Goal: Task Accomplishment & Management: Complete application form

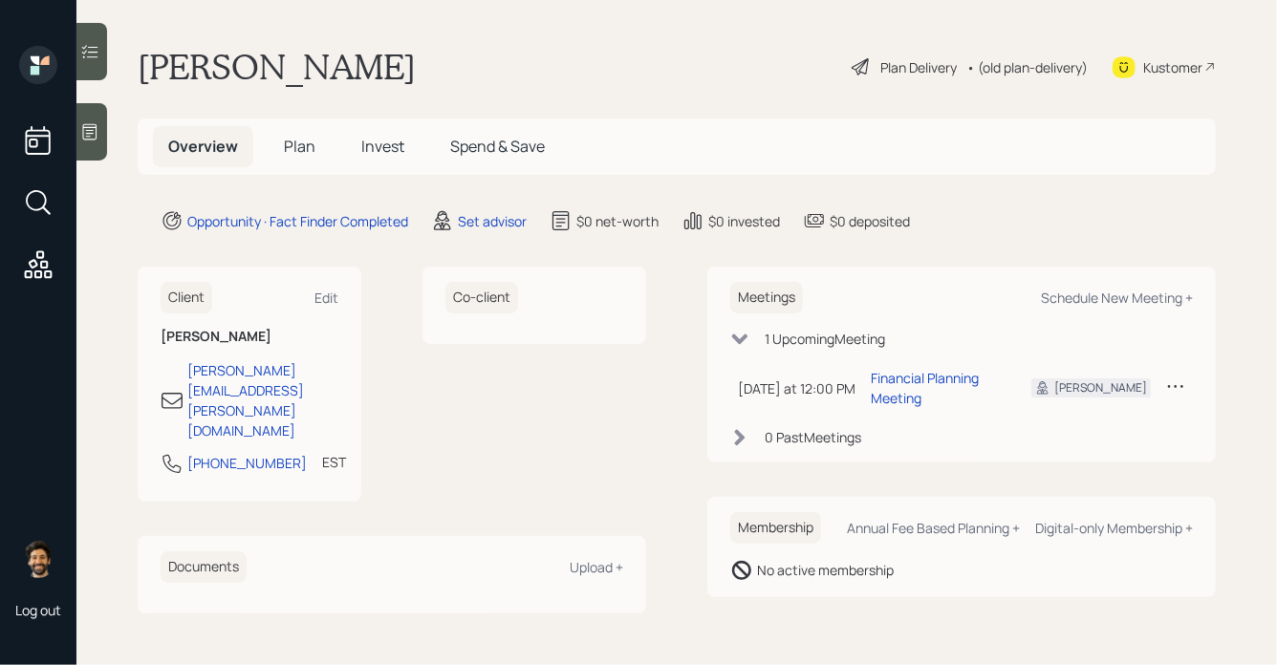
click at [100, 133] on div at bounding box center [91, 131] width 31 height 57
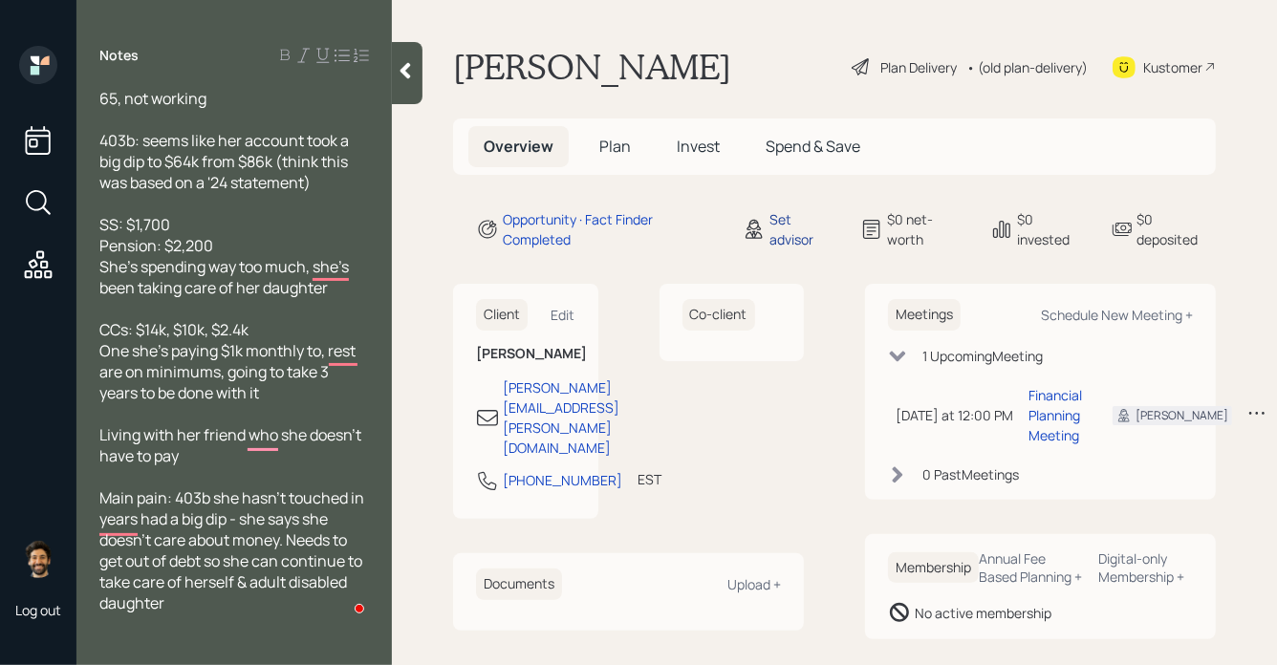
click at [774, 233] on div "Set advisor" at bounding box center [804, 229] width 68 height 40
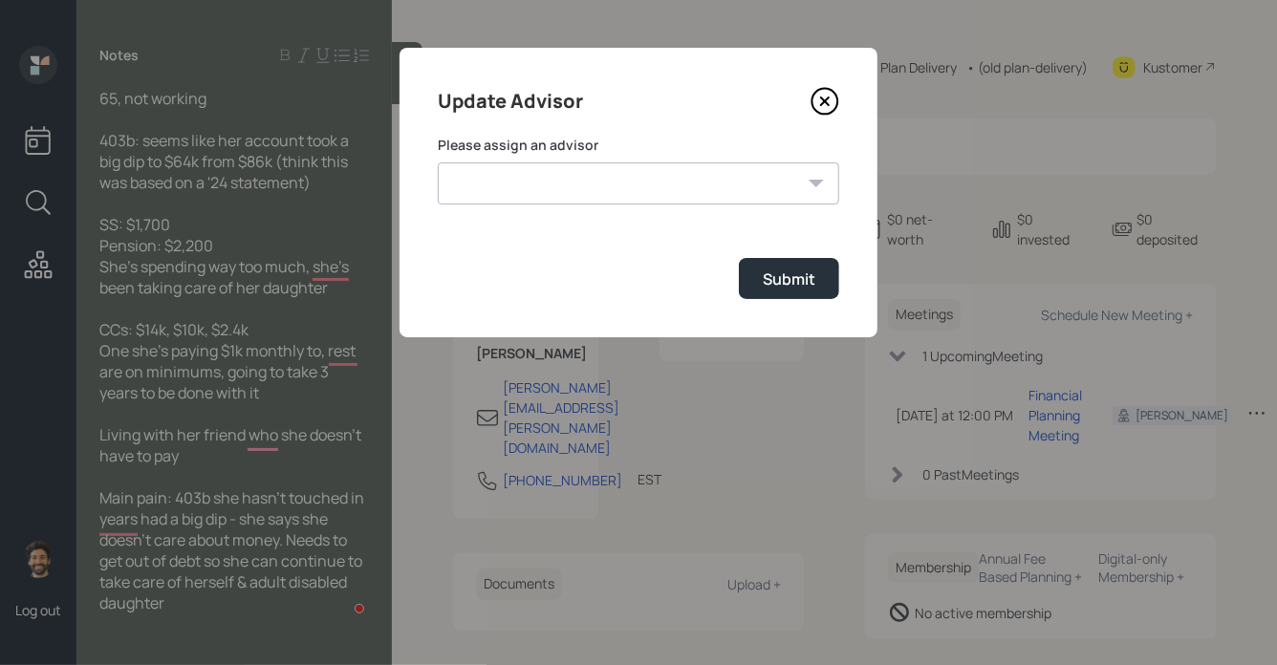
click at [663, 187] on select "[PERSON_NAME] [PERSON_NAME] End [PERSON_NAME] [PERSON_NAME] [PERSON_NAME] [PERS…" at bounding box center [639, 184] width 402 height 42
select select "f14b762f-c7c2-4b89-9227-8fa891345eea"
click at [438, 163] on select "[PERSON_NAME] [PERSON_NAME] End [PERSON_NAME] [PERSON_NAME] [PERSON_NAME] [PERS…" at bounding box center [639, 184] width 402 height 42
click at [782, 280] on div "Submit" at bounding box center [789, 279] width 53 height 21
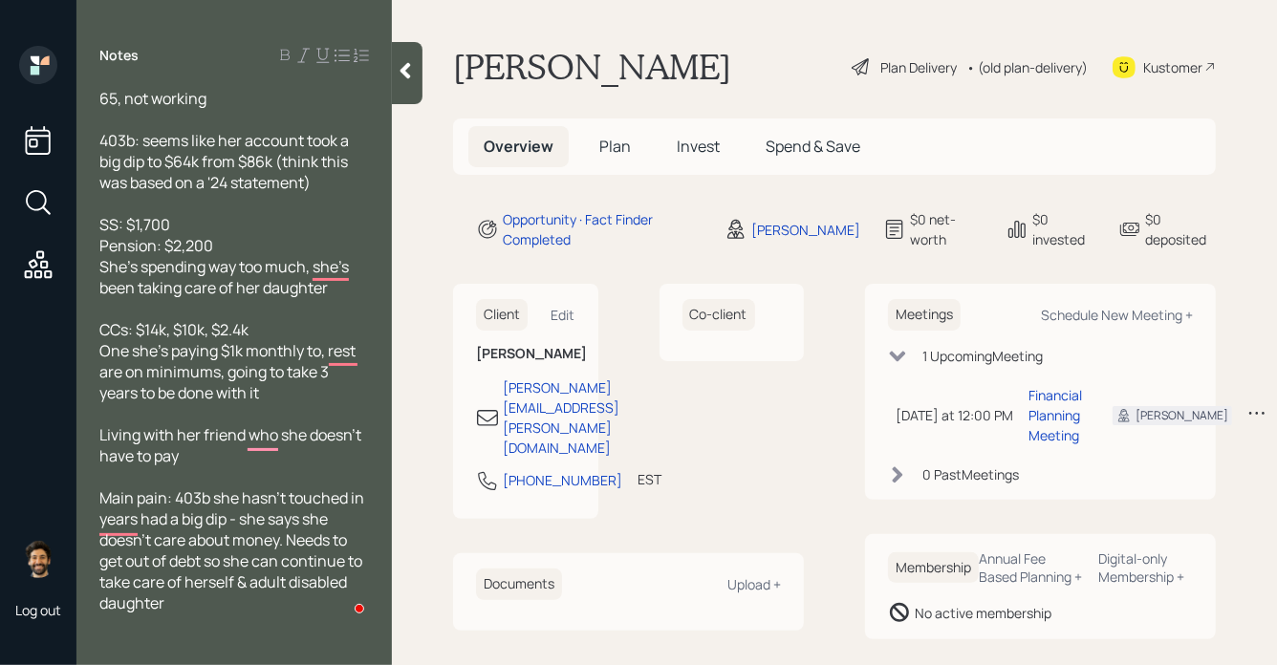
click at [615, 156] on span "Plan" at bounding box center [616, 146] width 32 height 21
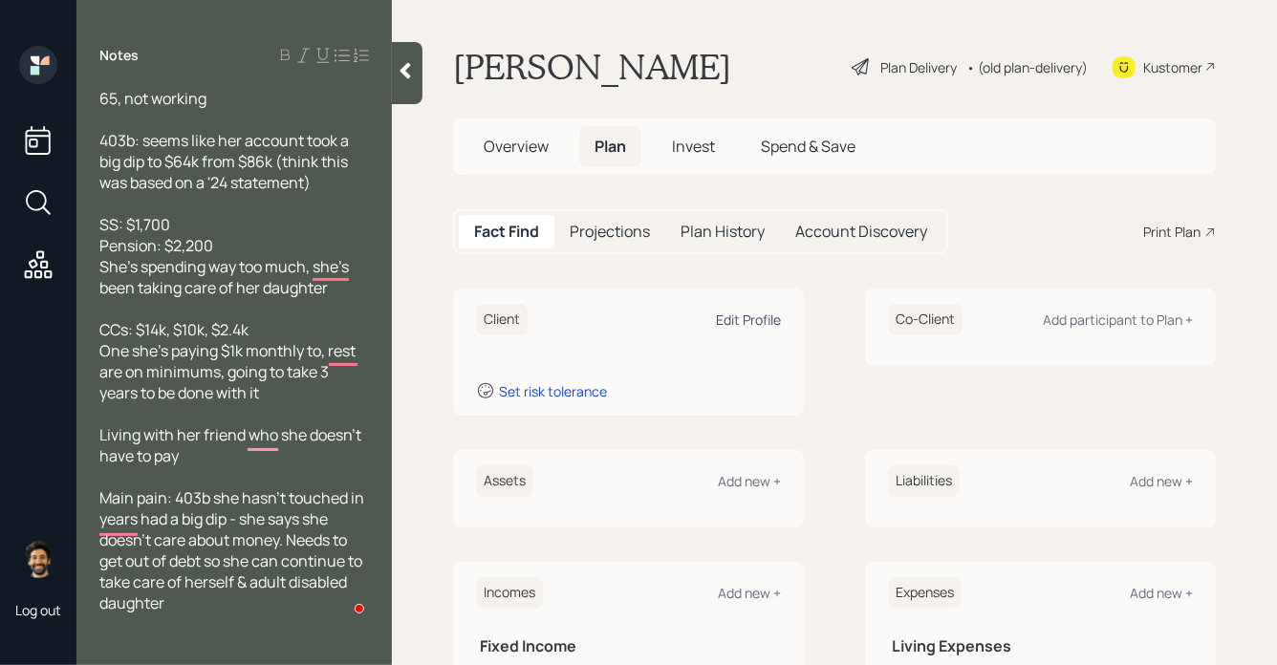
click at [754, 320] on div "Edit Profile" at bounding box center [748, 320] width 65 height 18
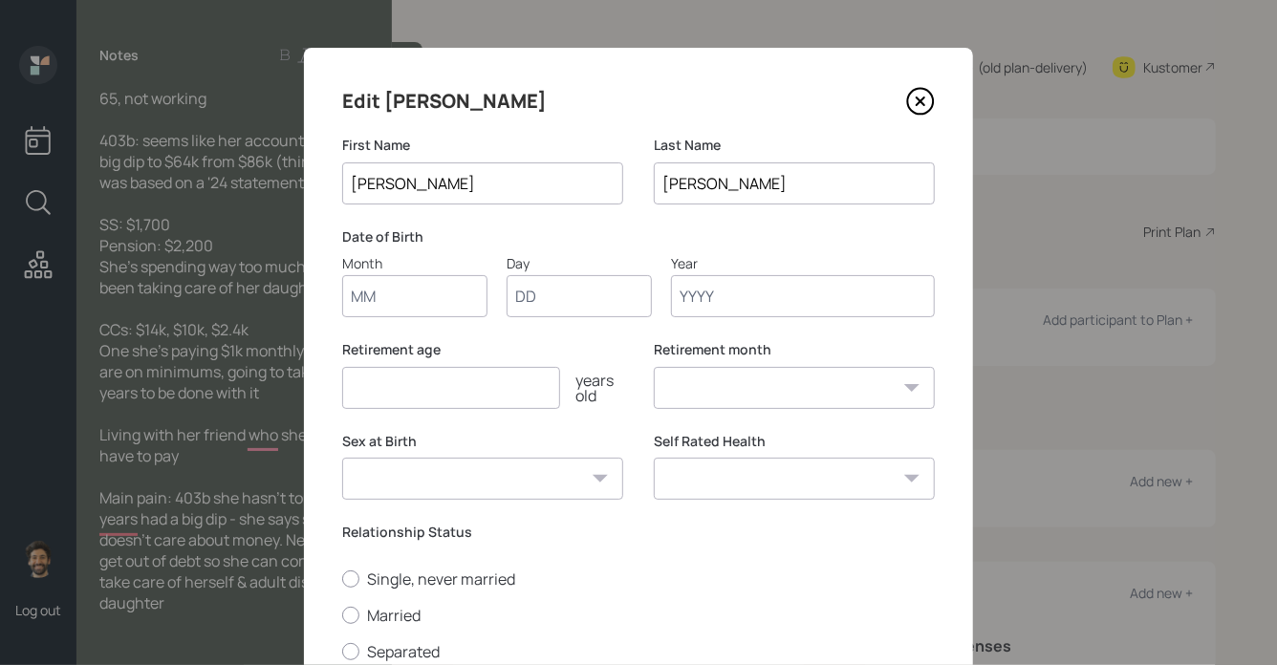
click at [437, 296] on input "Month" at bounding box center [414, 296] width 145 height 42
type input "01"
type input "1960"
select select "1"
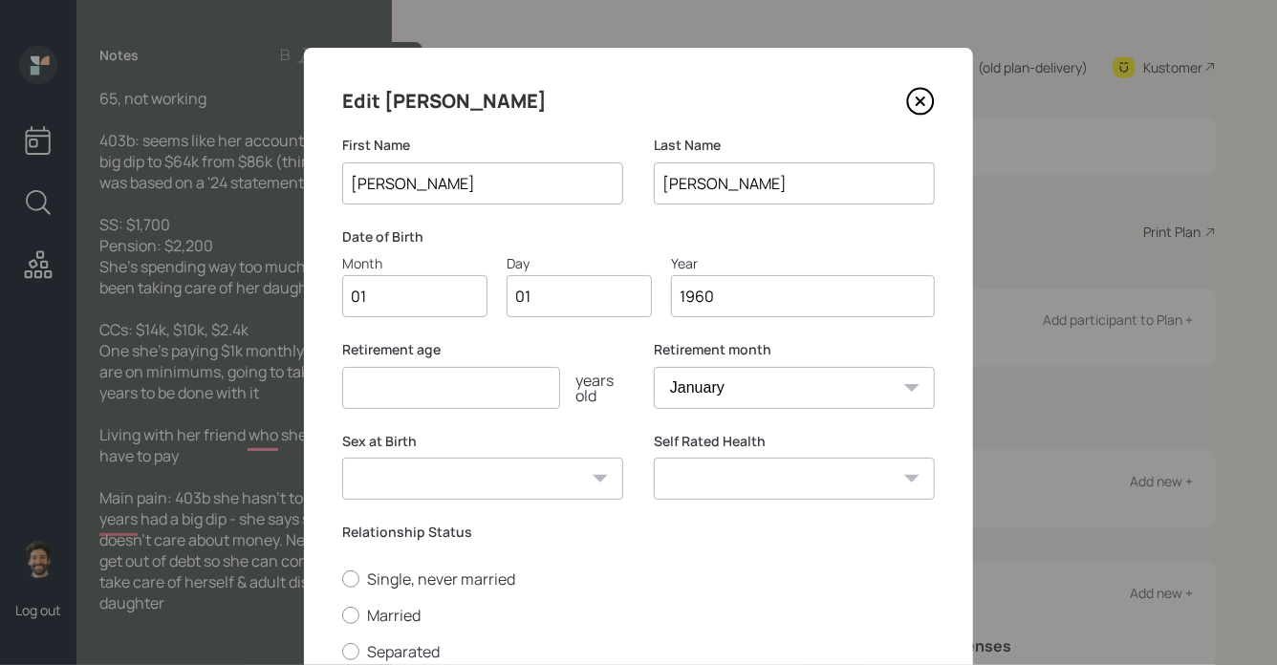
type input "1960"
click at [425, 406] on input "number" at bounding box center [451, 388] width 218 height 42
type input "60"
click at [395, 587] on label "Single, never married" at bounding box center [638, 579] width 593 height 21
click at [342, 579] on input "Single, never married" at bounding box center [341, 578] width 1 height 1
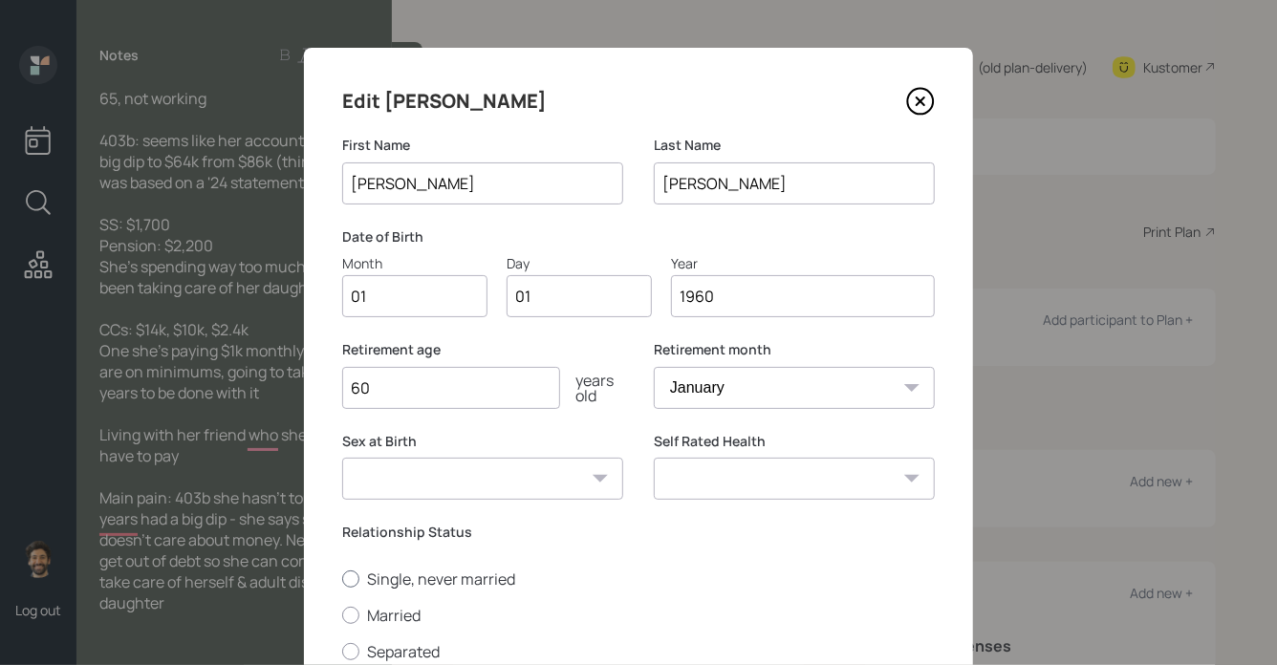
radio input "true"
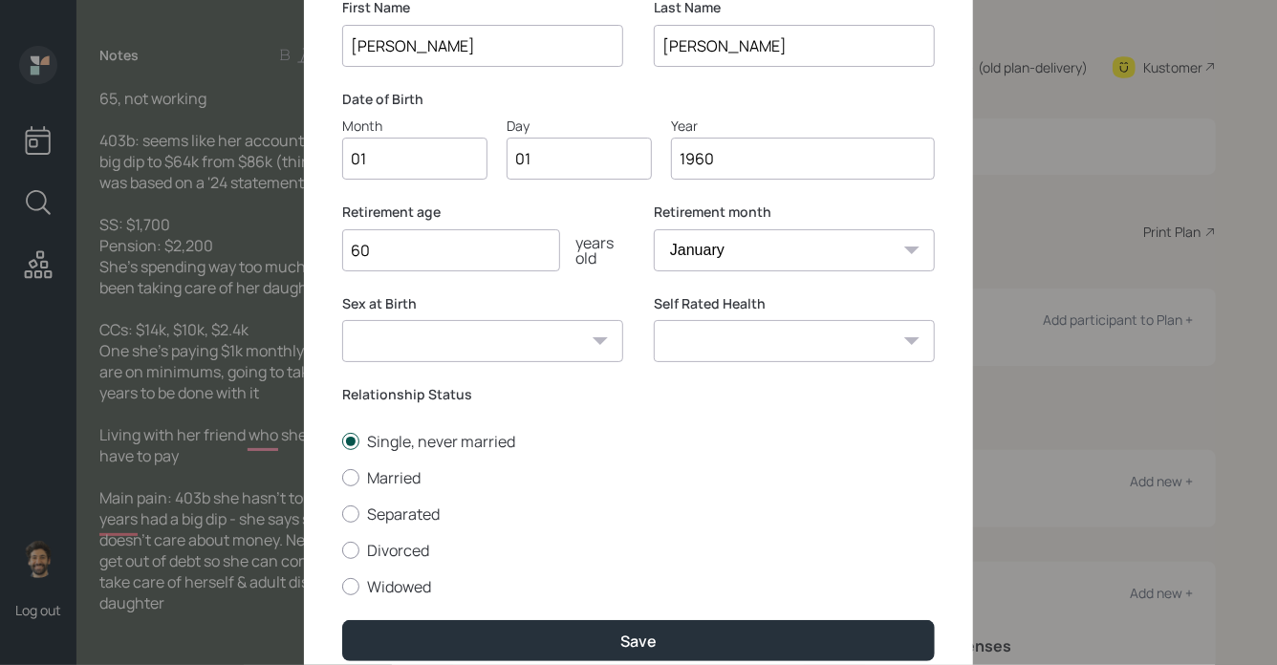
scroll to position [222, 0]
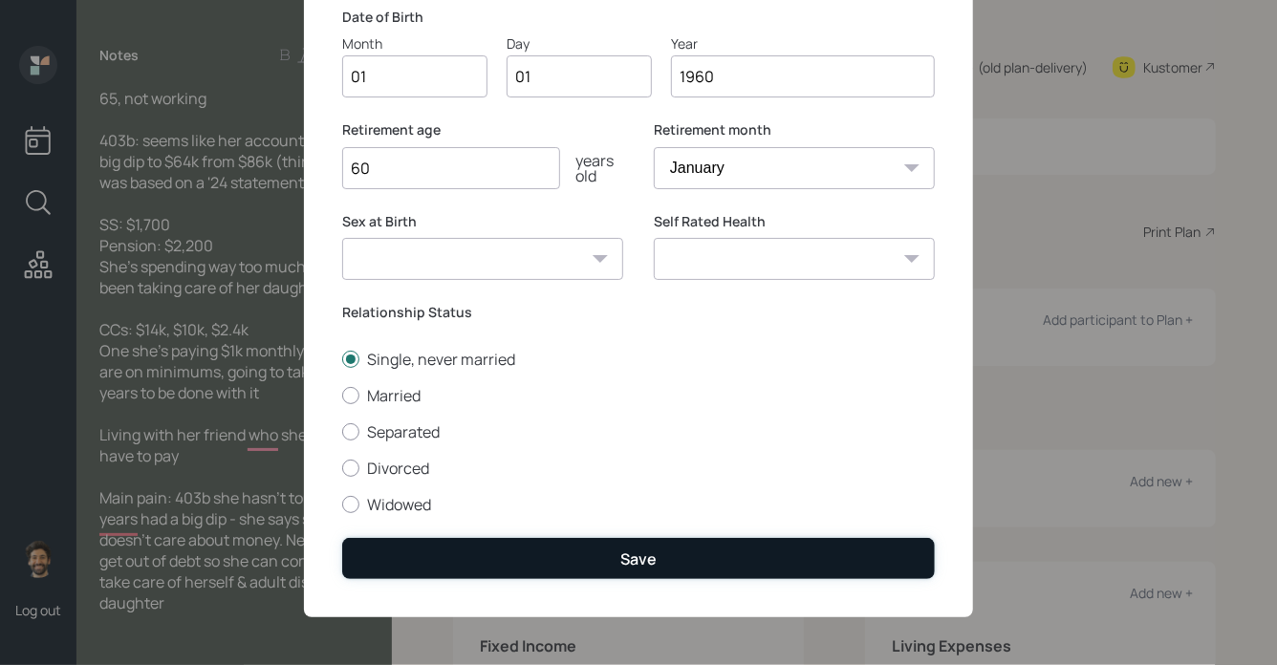
click at [431, 557] on button "Save" at bounding box center [638, 558] width 593 height 41
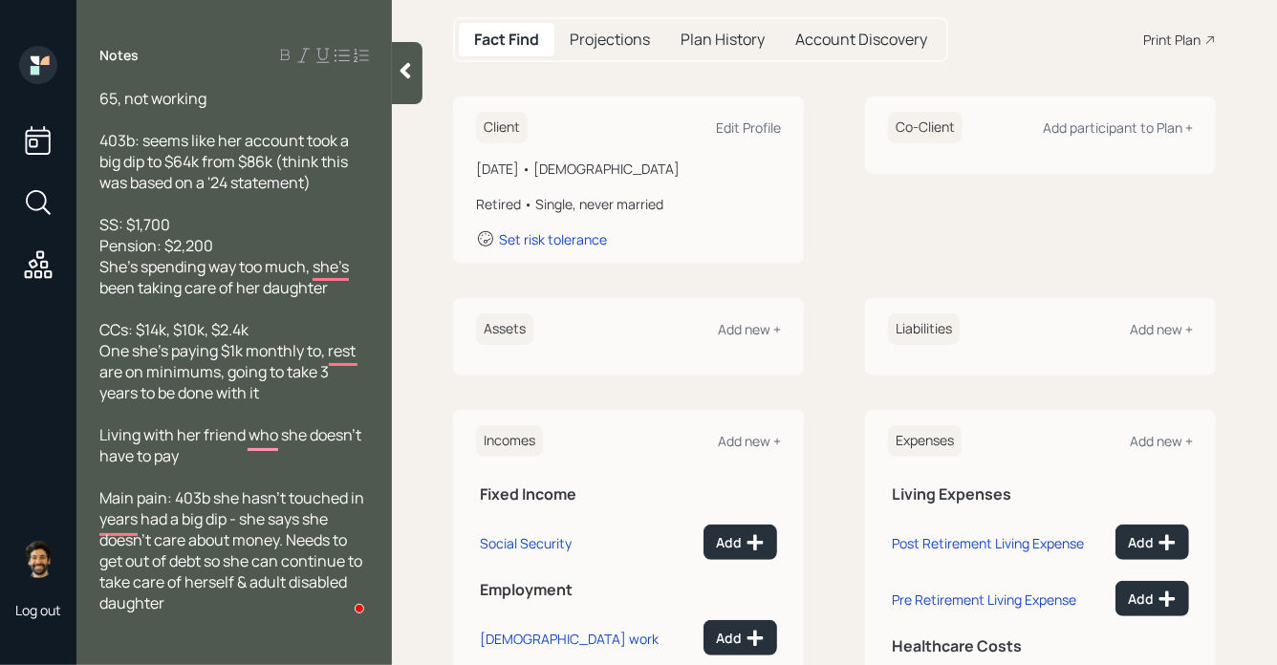
scroll to position [206, 0]
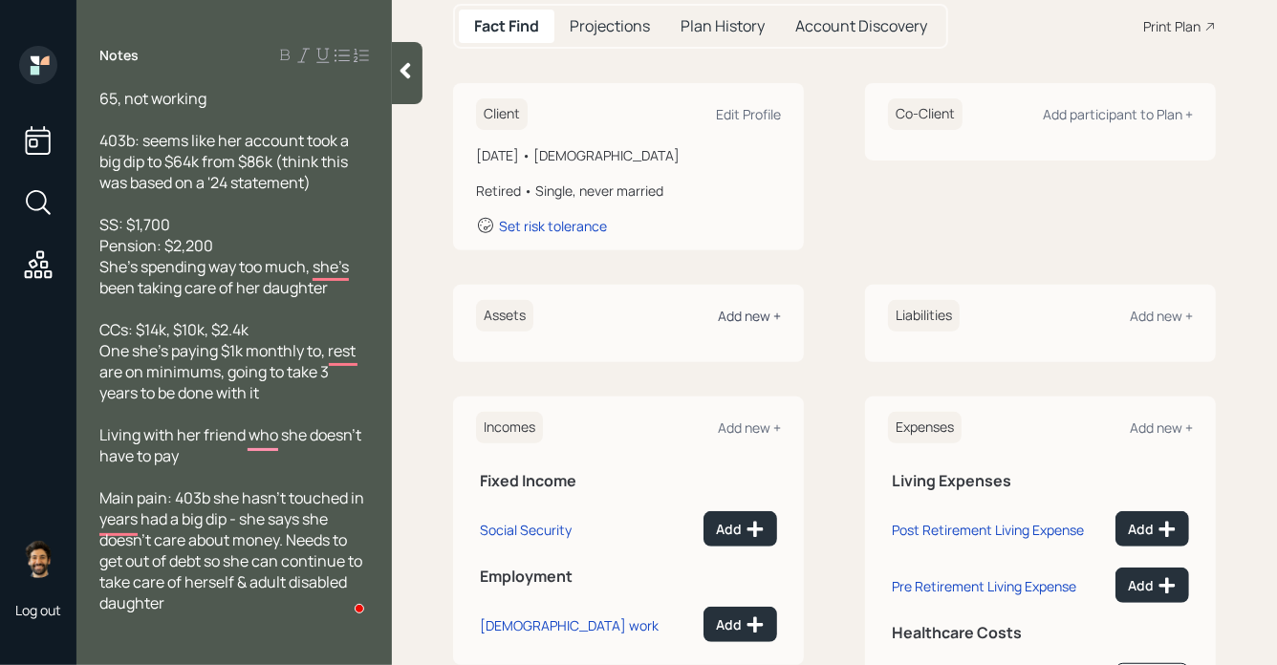
click at [752, 309] on div "Add new +" at bounding box center [749, 316] width 63 height 18
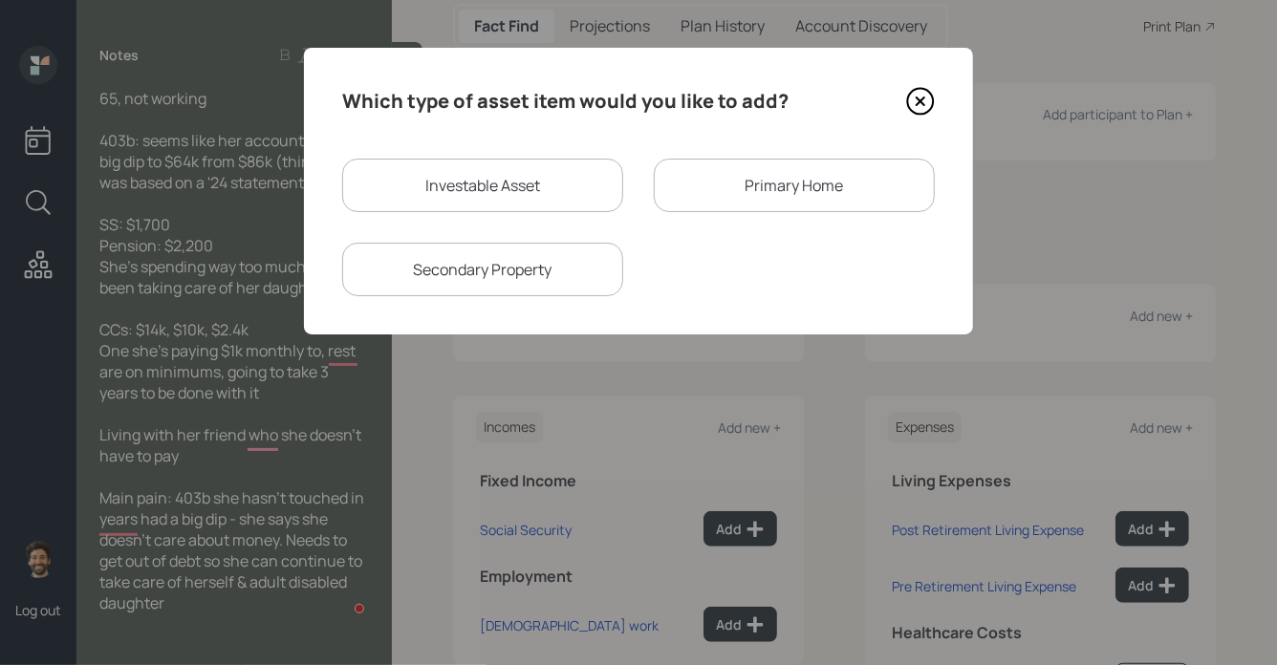
click at [516, 179] on div "Investable Asset" at bounding box center [482, 186] width 281 height 54
select select "taxable"
select select "balanced"
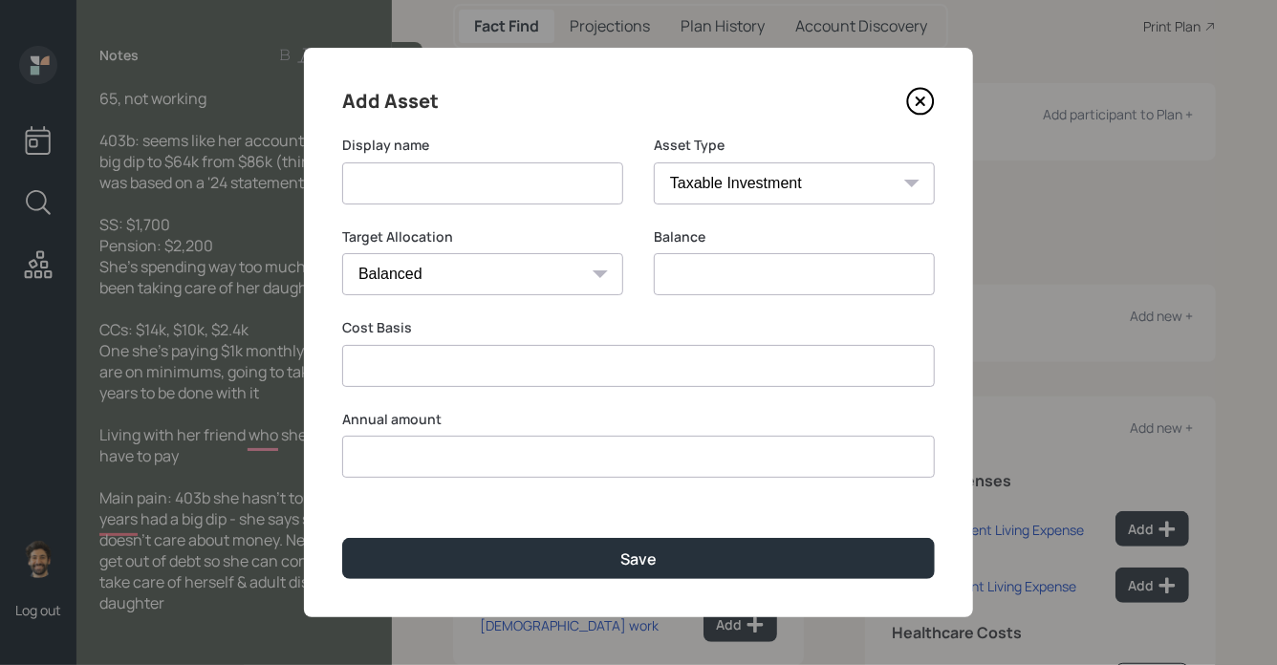
type input "$ 0"
type input "$"
type input "$ 0"
click at [432, 176] on input at bounding box center [482, 184] width 281 height 42
type input "403B"
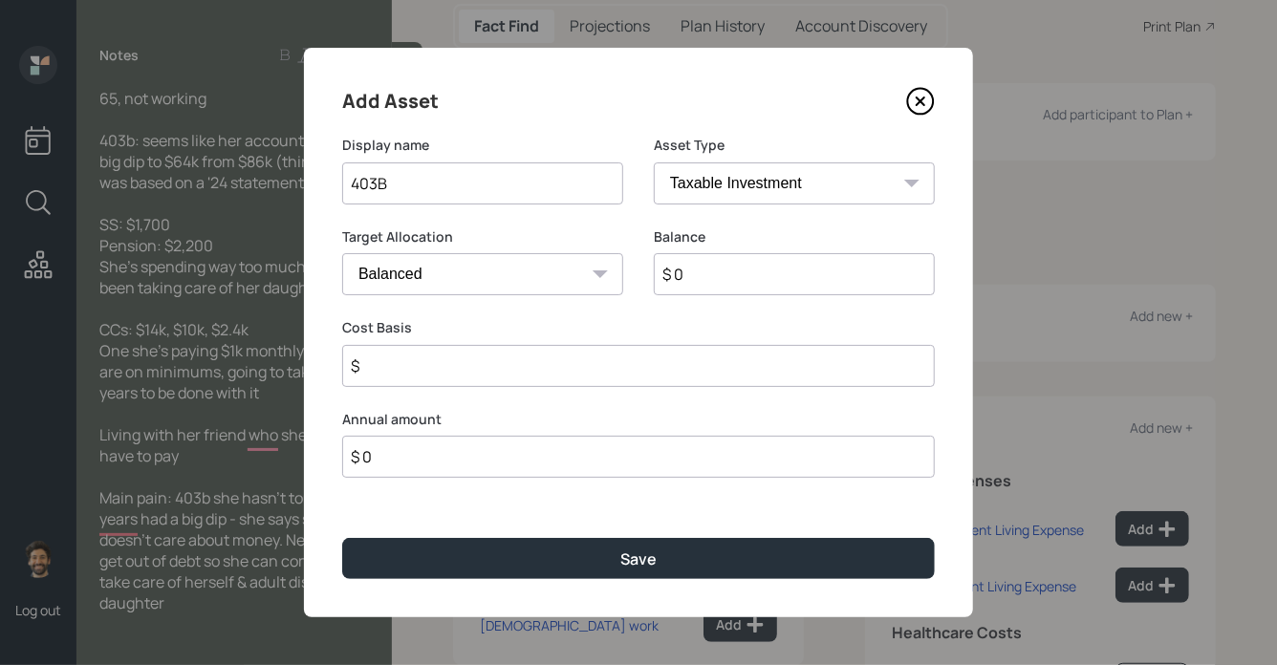
click at [705, 274] on input "$ 0" at bounding box center [794, 274] width 281 height 42
type input "$ 64,000"
click at [731, 186] on select "SEP [PERSON_NAME] IRA 401(k) [PERSON_NAME] 401(k) 403(b) [PERSON_NAME] 403(b) 4…" at bounding box center [794, 184] width 281 height 42
select select "public_school_sponsored"
click at [654, 163] on select "SEP [PERSON_NAME] IRA 401(k) [PERSON_NAME] 401(k) 403(b) [PERSON_NAME] 403(b) 4…" at bounding box center [794, 184] width 281 height 42
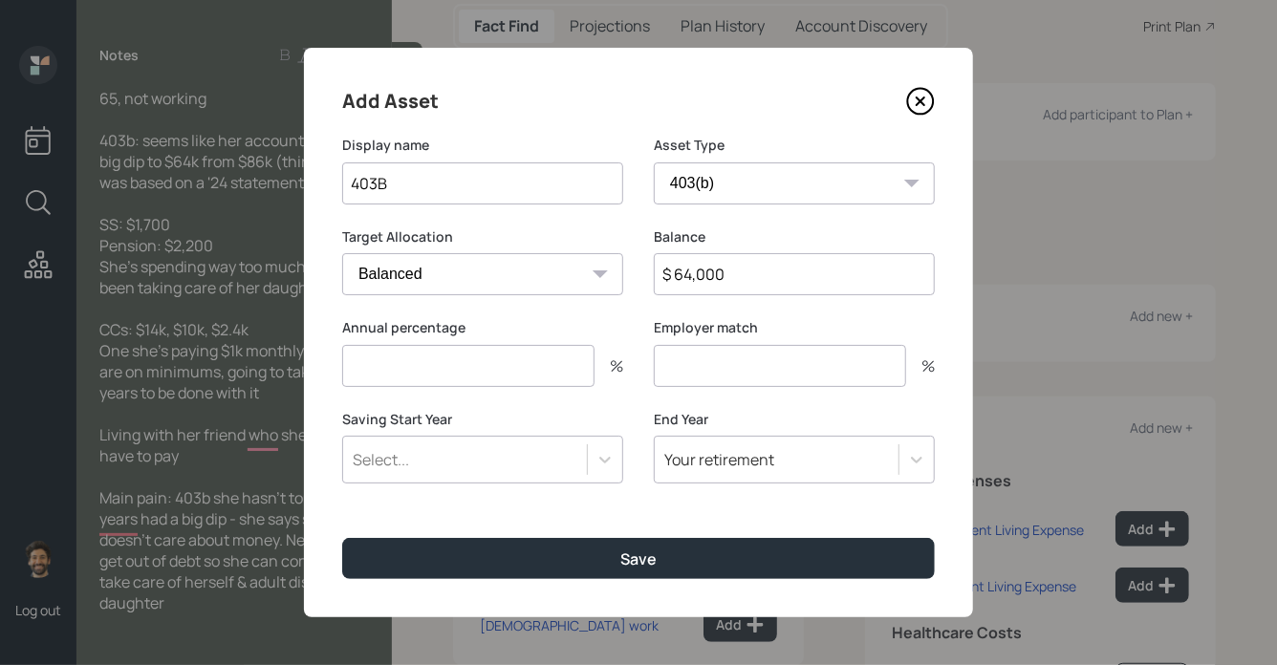
click at [419, 372] on input "number" at bounding box center [468, 366] width 252 height 42
type input "0"
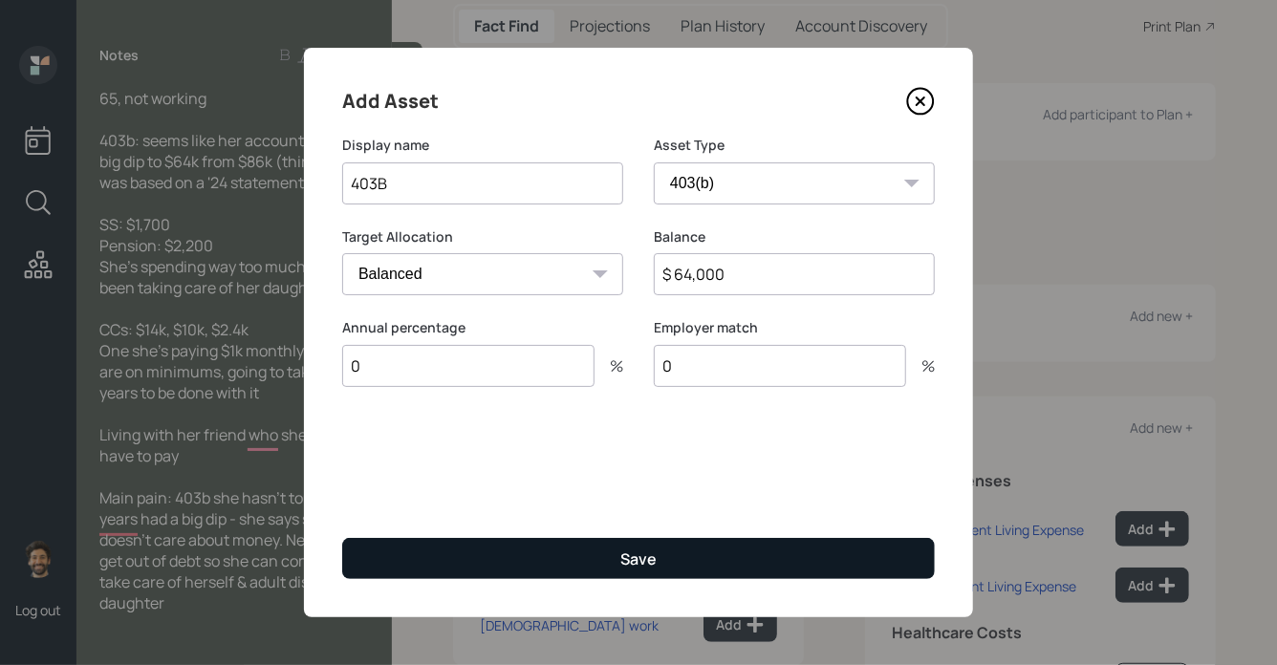
type input "0"
click at [425, 551] on button "Save" at bounding box center [638, 558] width 593 height 41
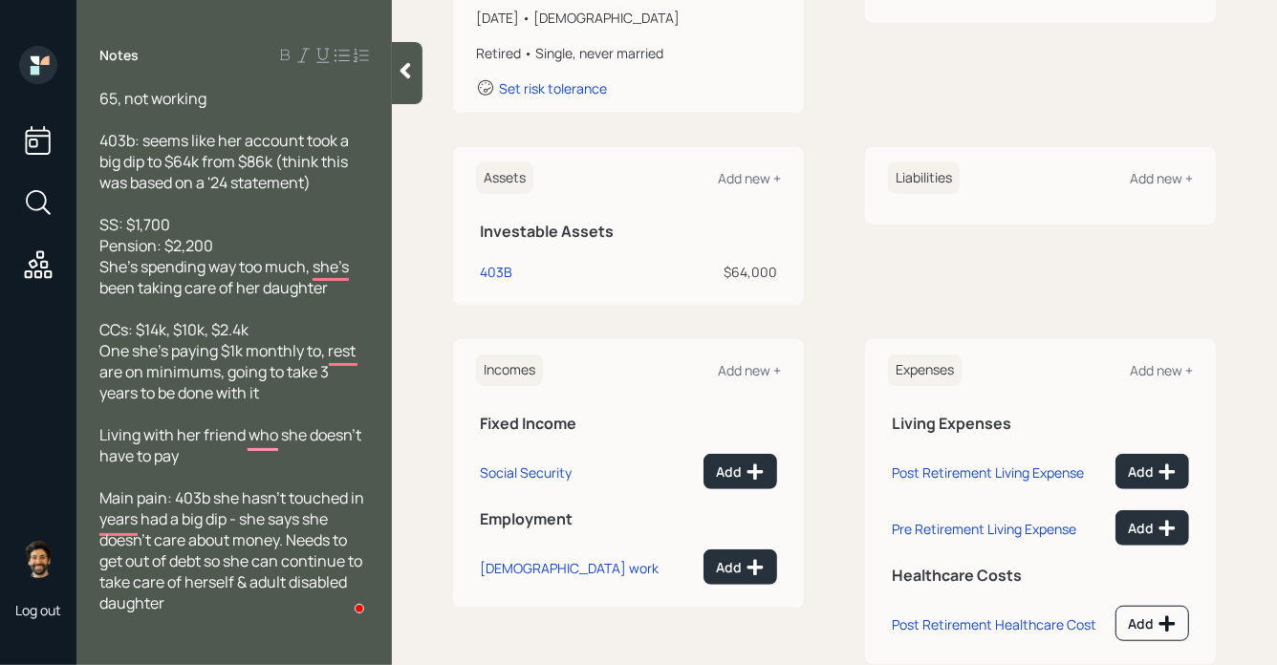
scroll to position [382, 0]
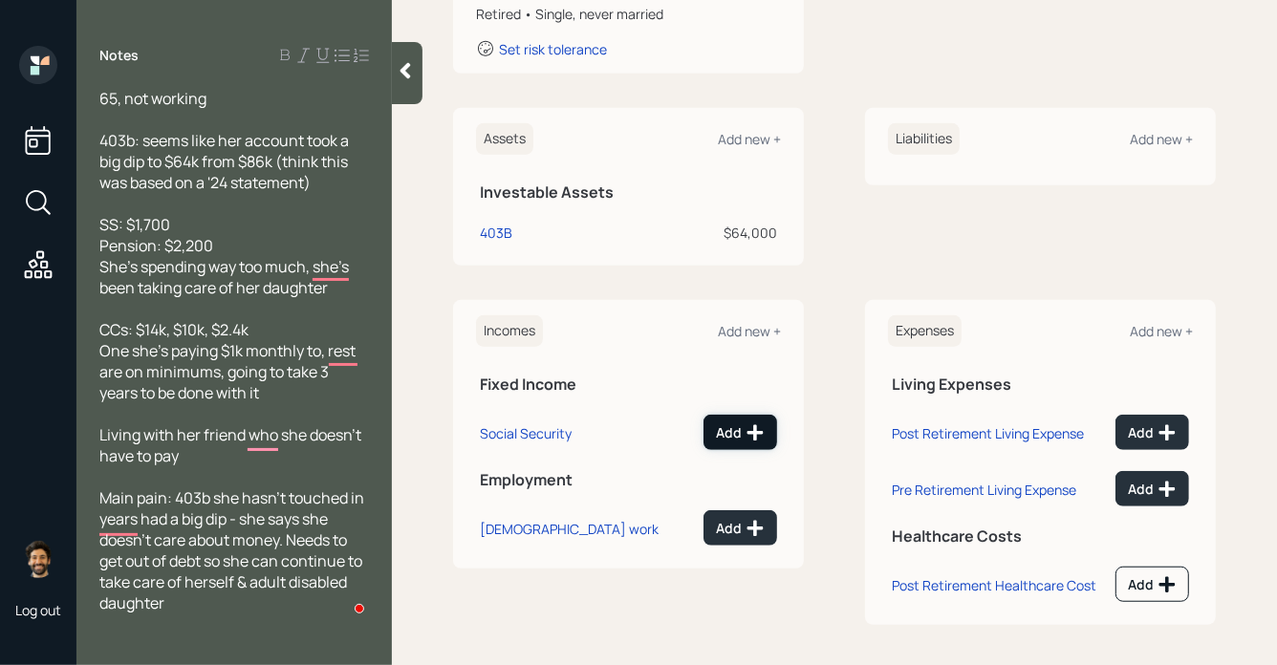
click at [728, 443] on button "Add" at bounding box center [741, 432] width 74 height 35
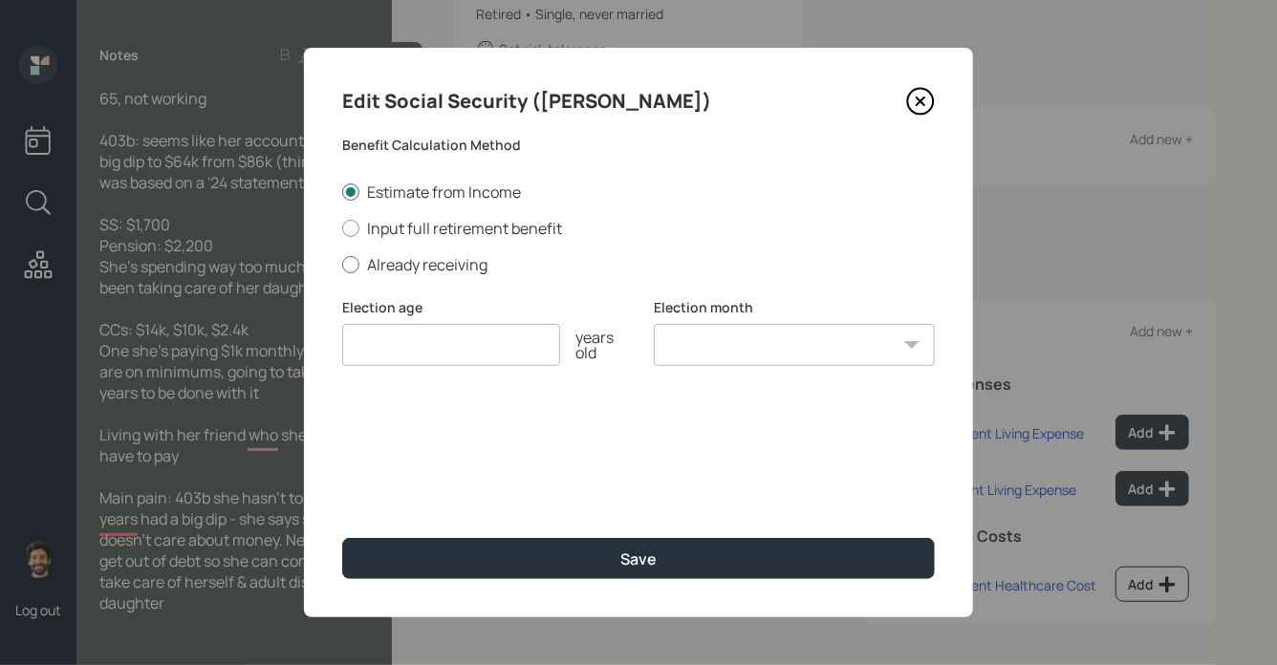
click at [394, 263] on label "Already receiving" at bounding box center [638, 264] width 593 height 21
click at [342, 264] on input "Already receiving" at bounding box center [341, 264] width 1 height 1
radio input "true"
click at [379, 439] on input "$" at bounding box center [638, 437] width 593 height 42
type input "$ 1,700"
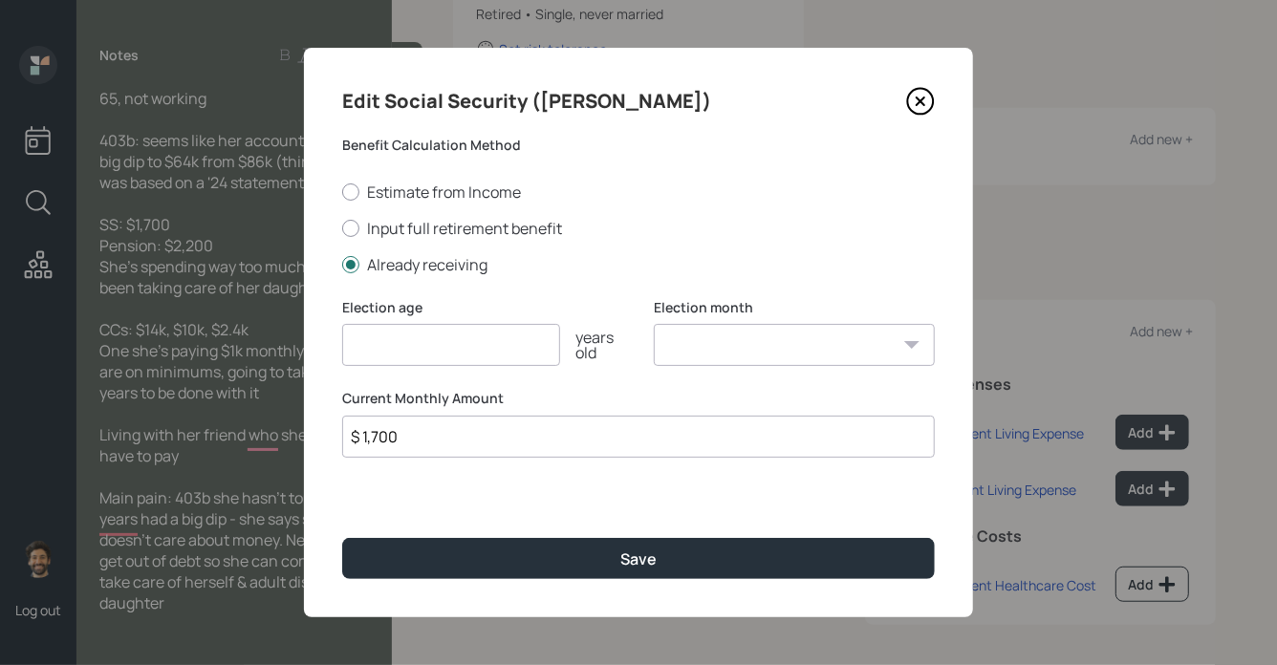
click at [398, 350] on input "number" at bounding box center [451, 345] width 218 height 42
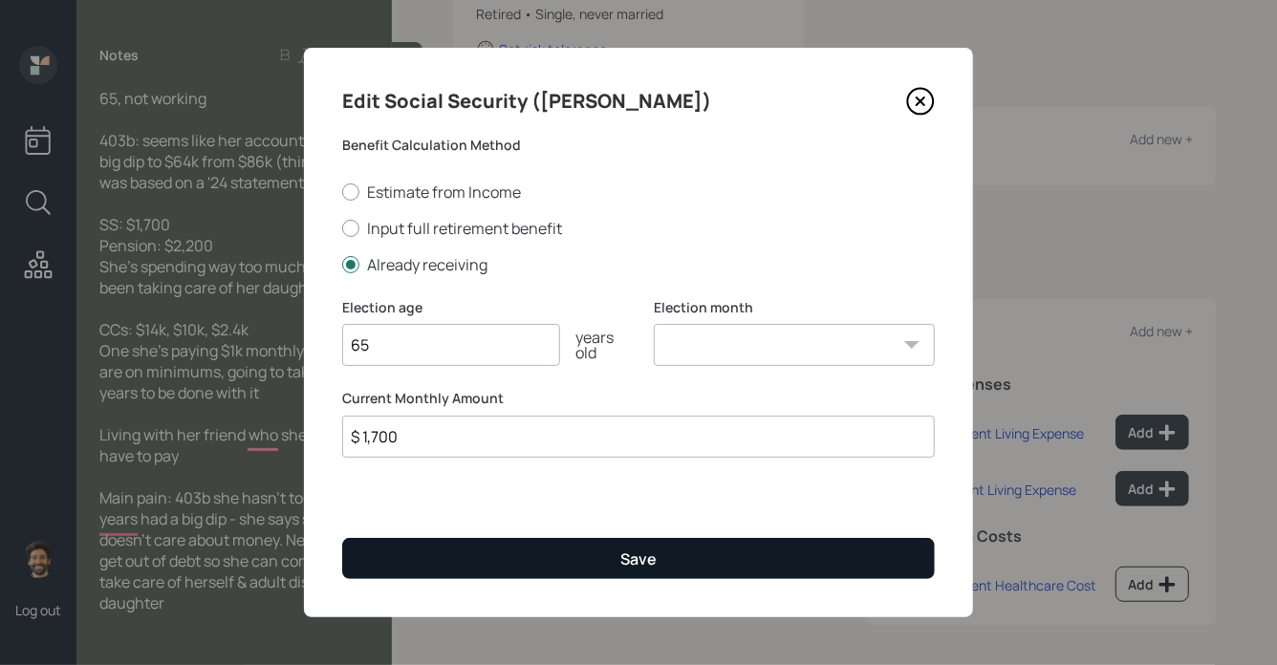
type input "65"
click at [485, 556] on button "Save" at bounding box center [638, 558] width 593 height 41
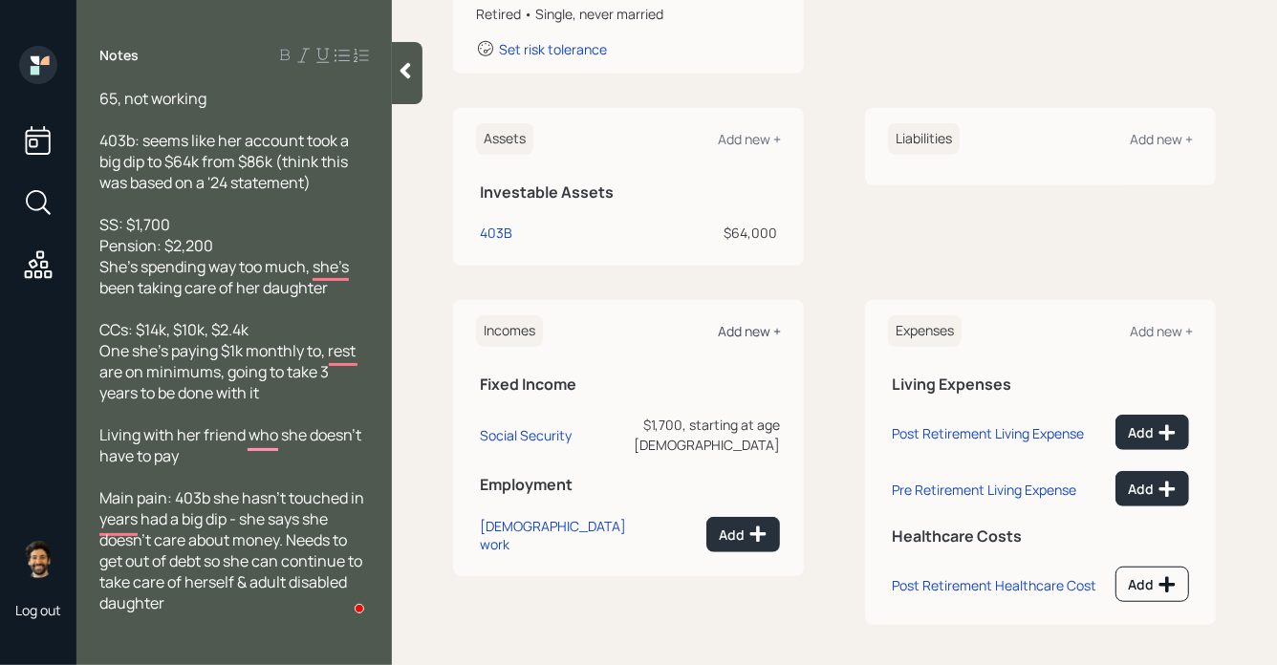
click at [745, 326] on div "Add new +" at bounding box center [749, 331] width 63 height 18
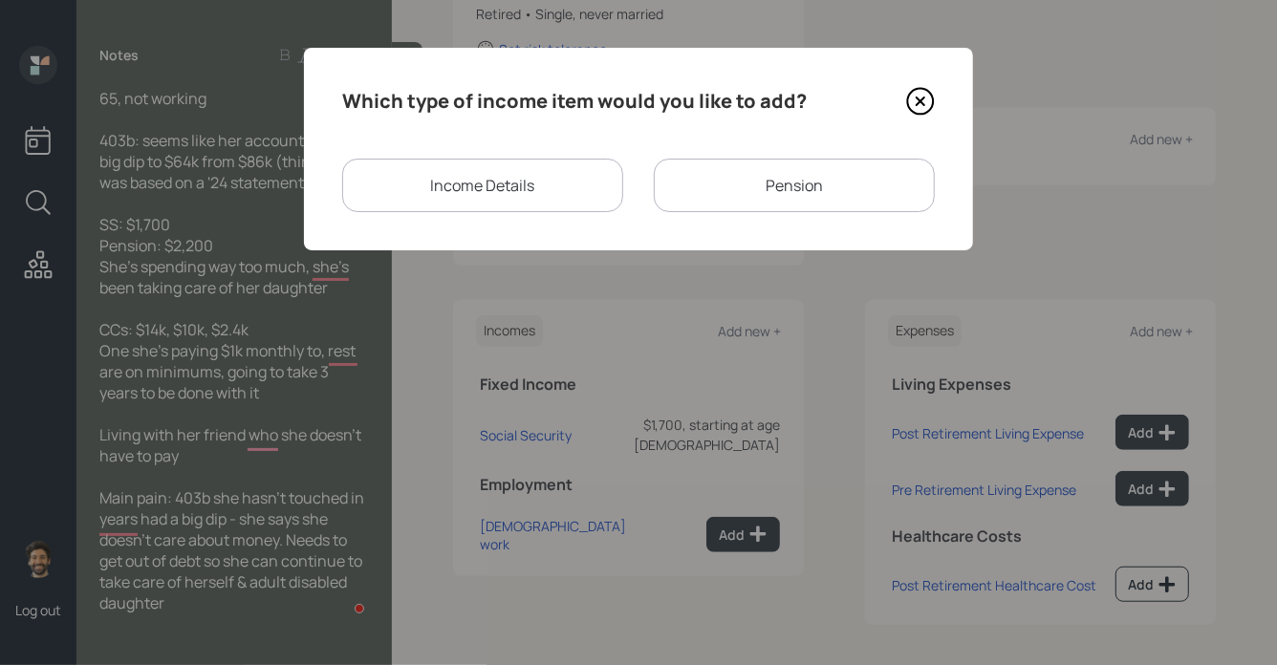
click at [757, 181] on div "Pension" at bounding box center [794, 186] width 281 height 54
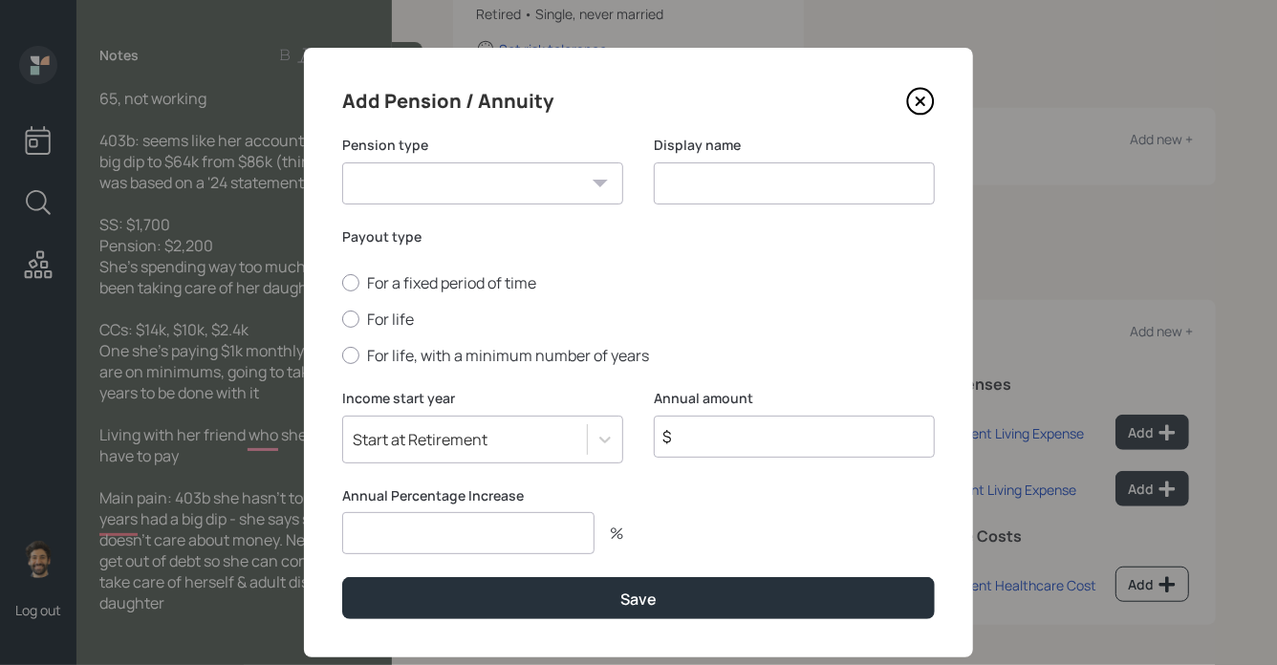
click at [506, 187] on select "Pension Annuity" at bounding box center [482, 184] width 281 height 42
select select "pension"
click at [342, 163] on select "Pension Annuity" at bounding box center [482, 184] width 281 height 42
click at [718, 191] on input at bounding box center [794, 184] width 281 height 42
type input "Pension"
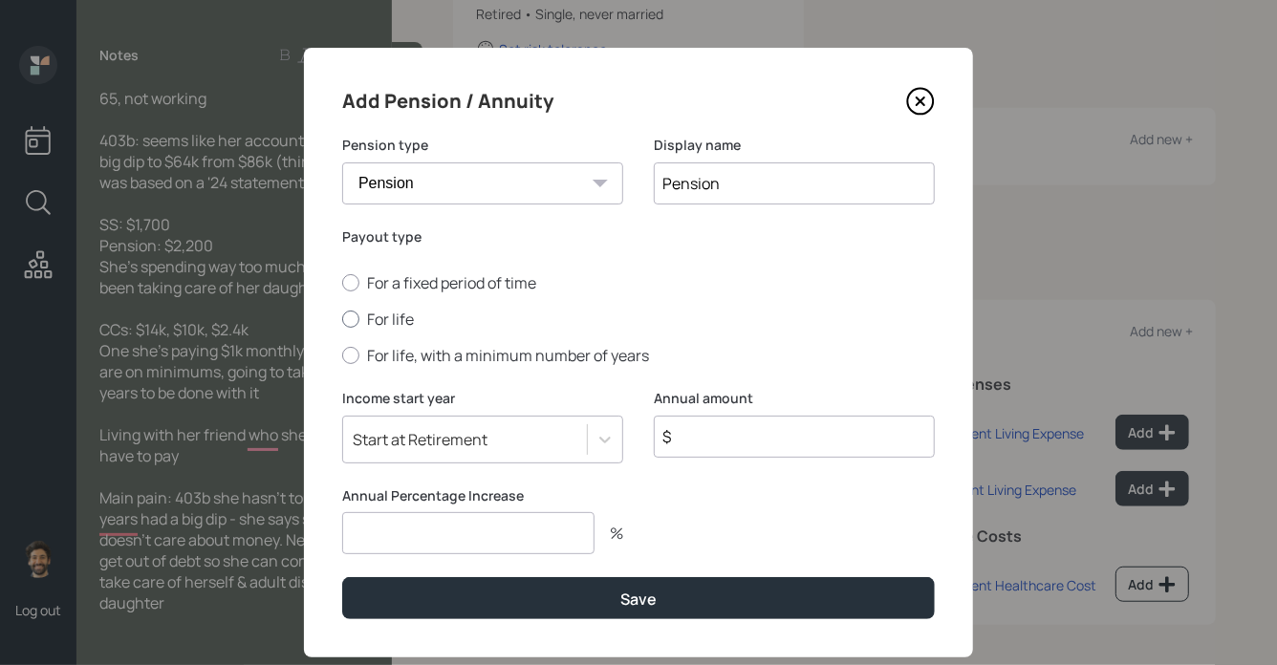
click at [401, 317] on label "For life" at bounding box center [638, 319] width 593 height 21
click at [342, 319] on input "For life" at bounding box center [341, 319] width 1 height 1
radio input "true"
click at [714, 430] on input "$" at bounding box center [794, 437] width 281 height 42
type input "$ 26,400"
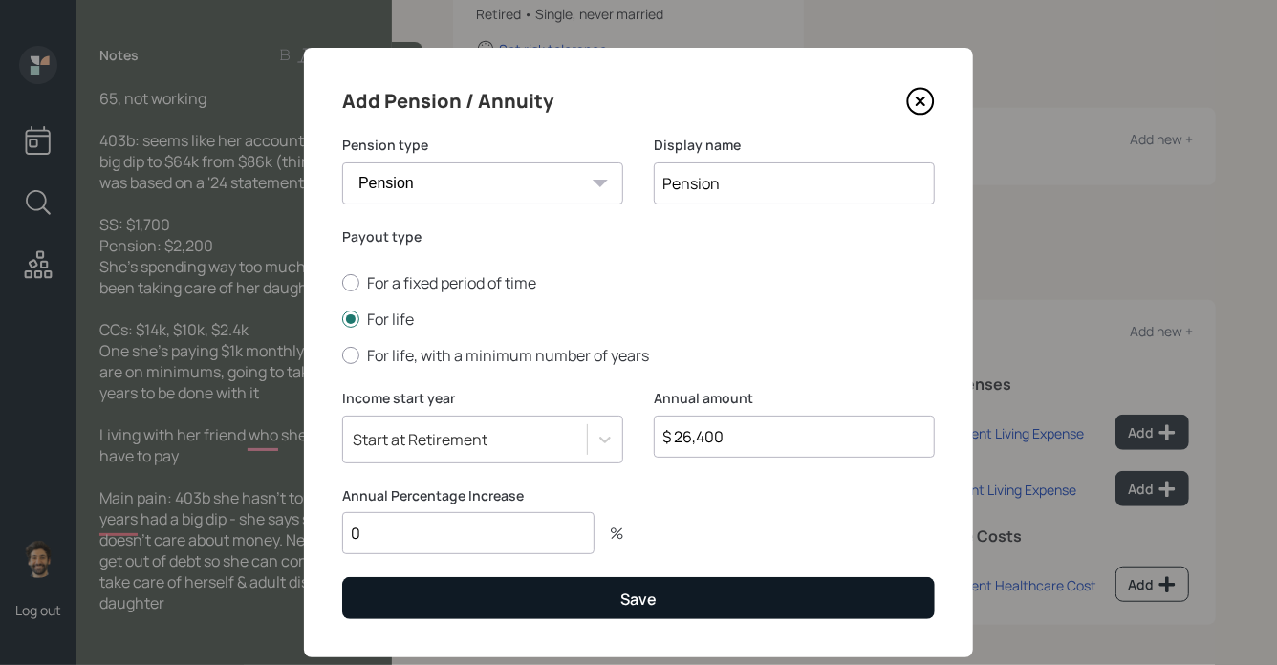
type input "0"
click at [498, 609] on button "Save" at bounding box center [638, 598] width 593 height 41
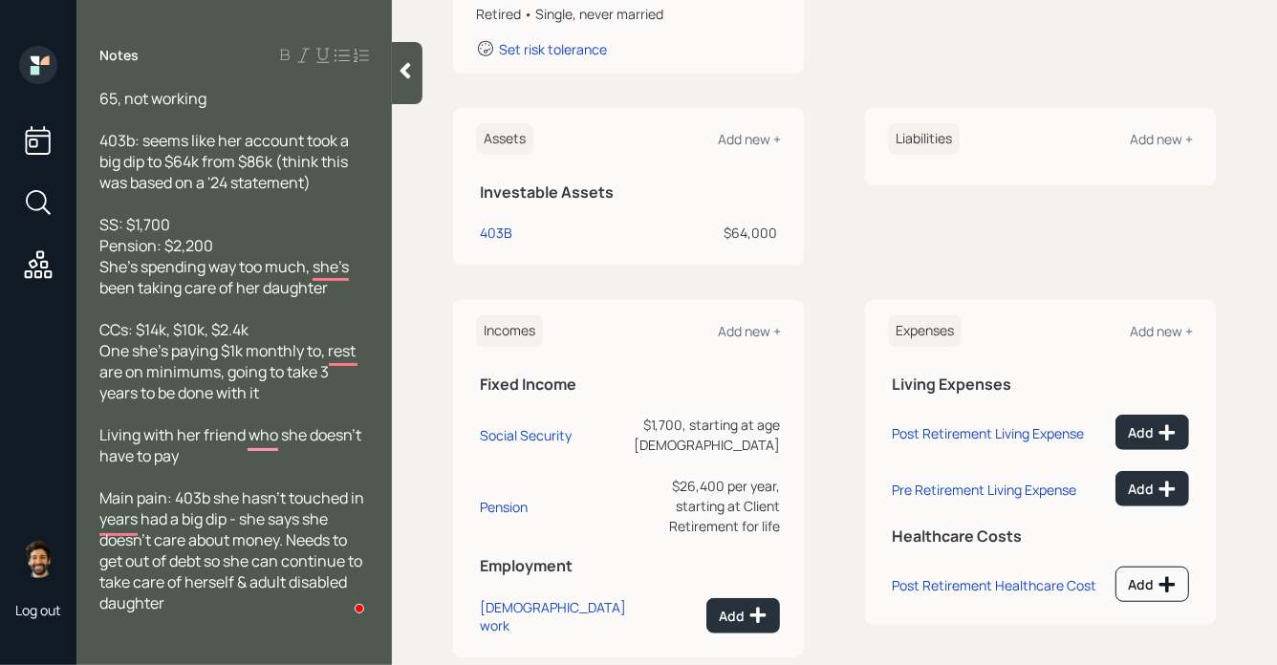
scroll to position [399, 0]
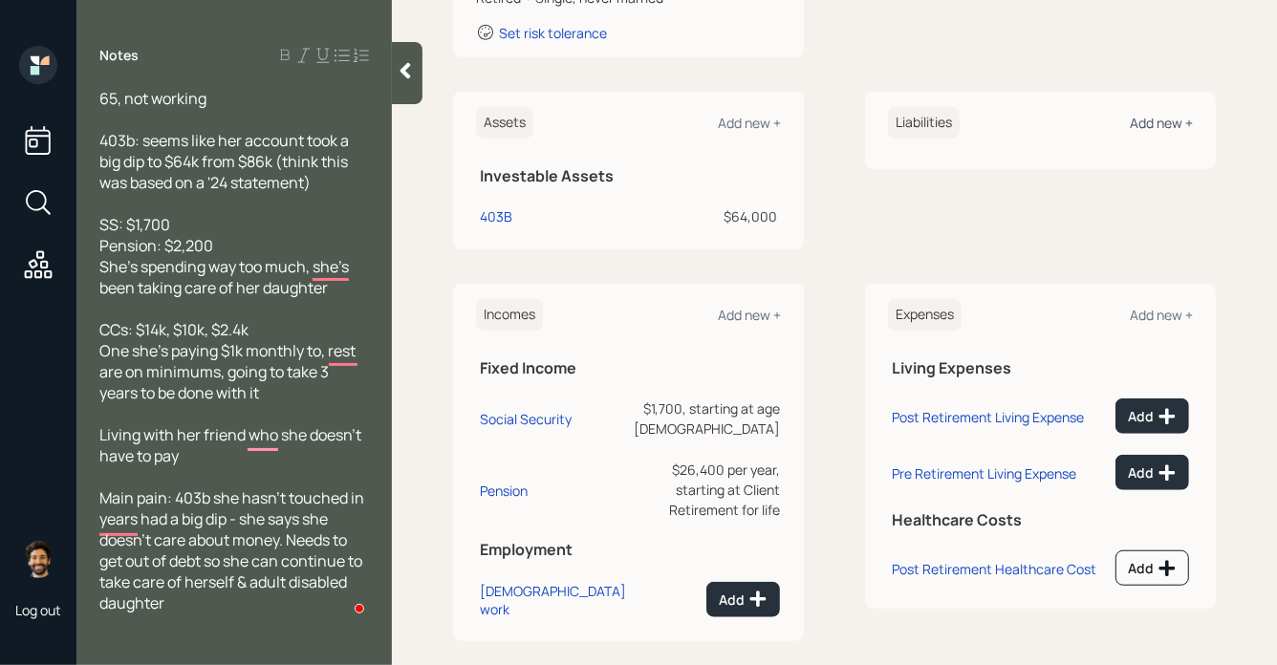
click at [1159, 124] on div "Add new +" at bounding box center [1161, 123] width 63 height 18
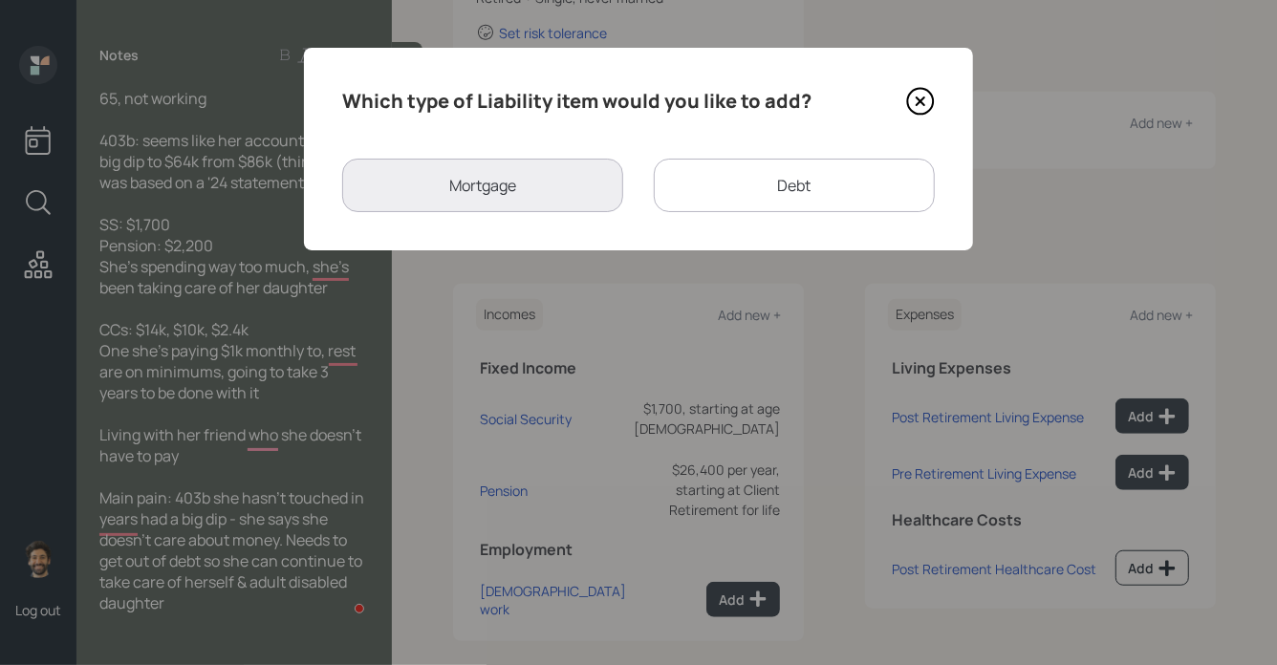
click at [691, 186] on div "Debt" at bounding box center [794, 186] width 281 height 54
select select "credit_card"
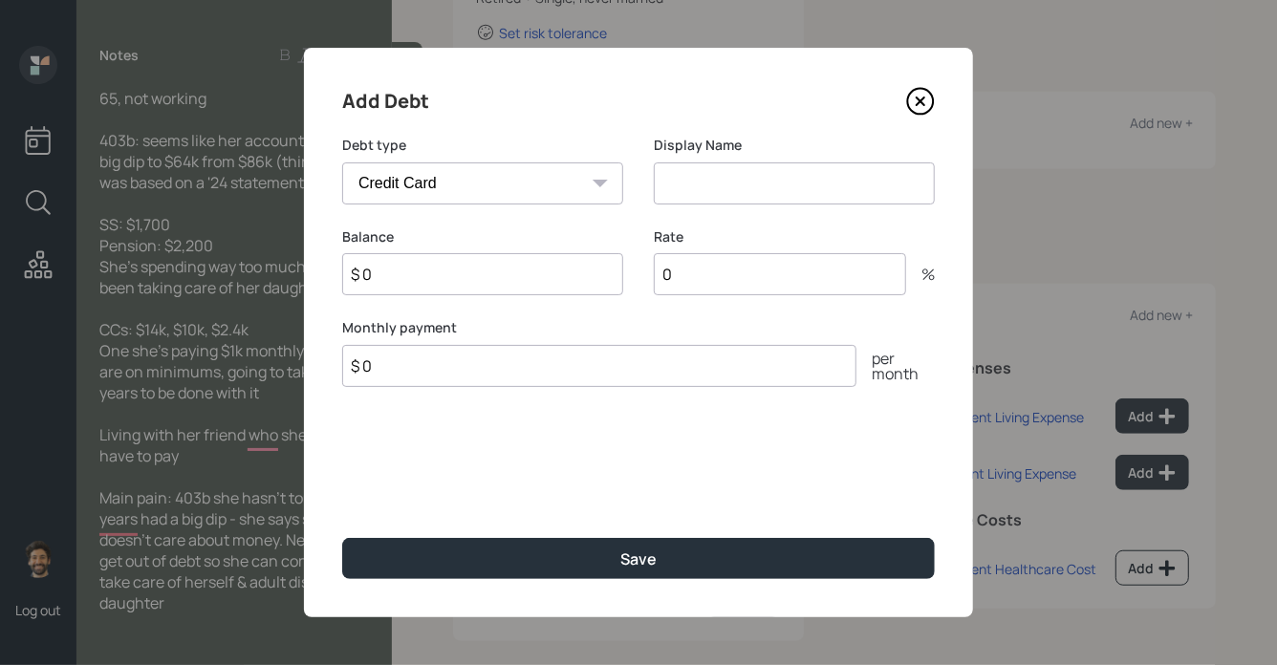
click at [675, 179] on input at bounding box center [794, 184] width 281 height 42
type input "CC Debt"
click at [446, 273] on input "$ 0" at bounding box center [482, 274] width 281 height 42
type input "$ 26,400"
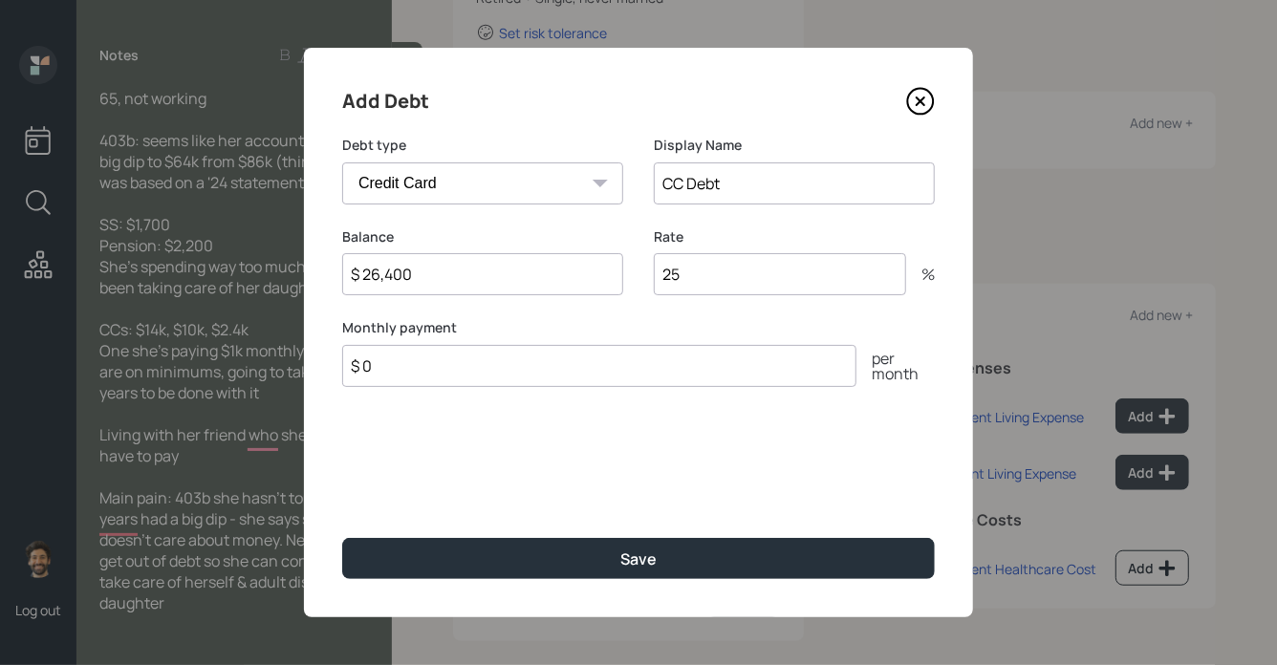
type input "25"
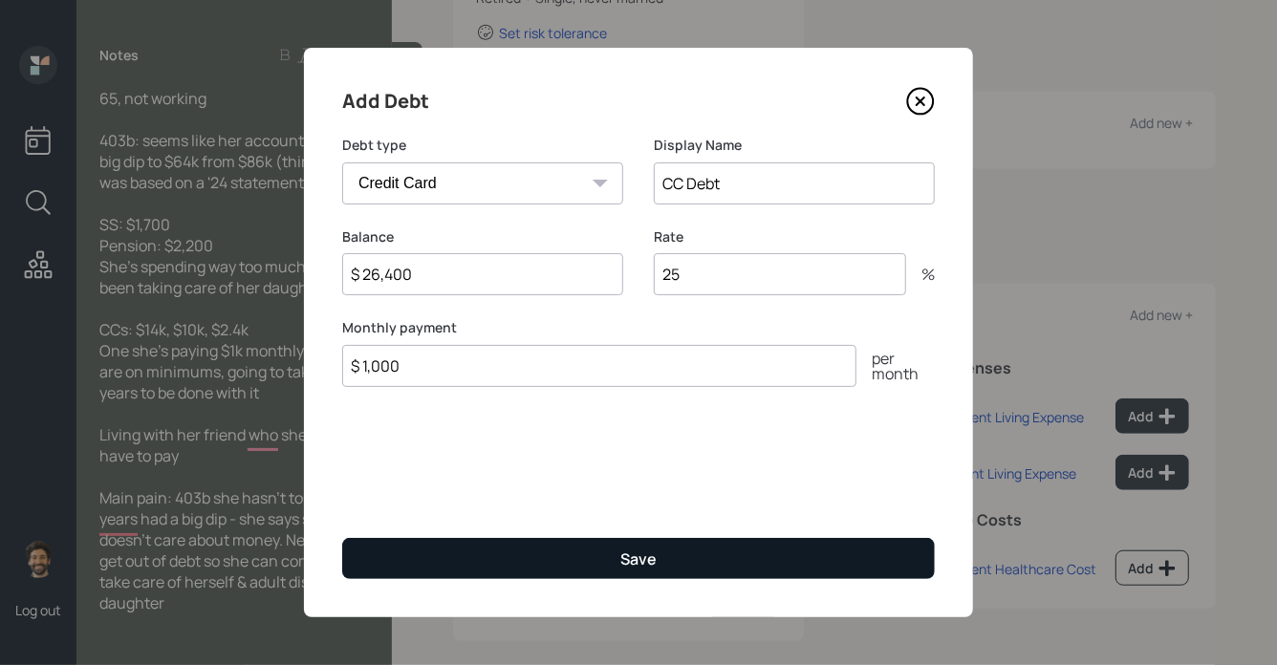
type input "$ 1,000"
click at [402, 577] on button "Save" at bounding box center [638, 558] width 593 height 41
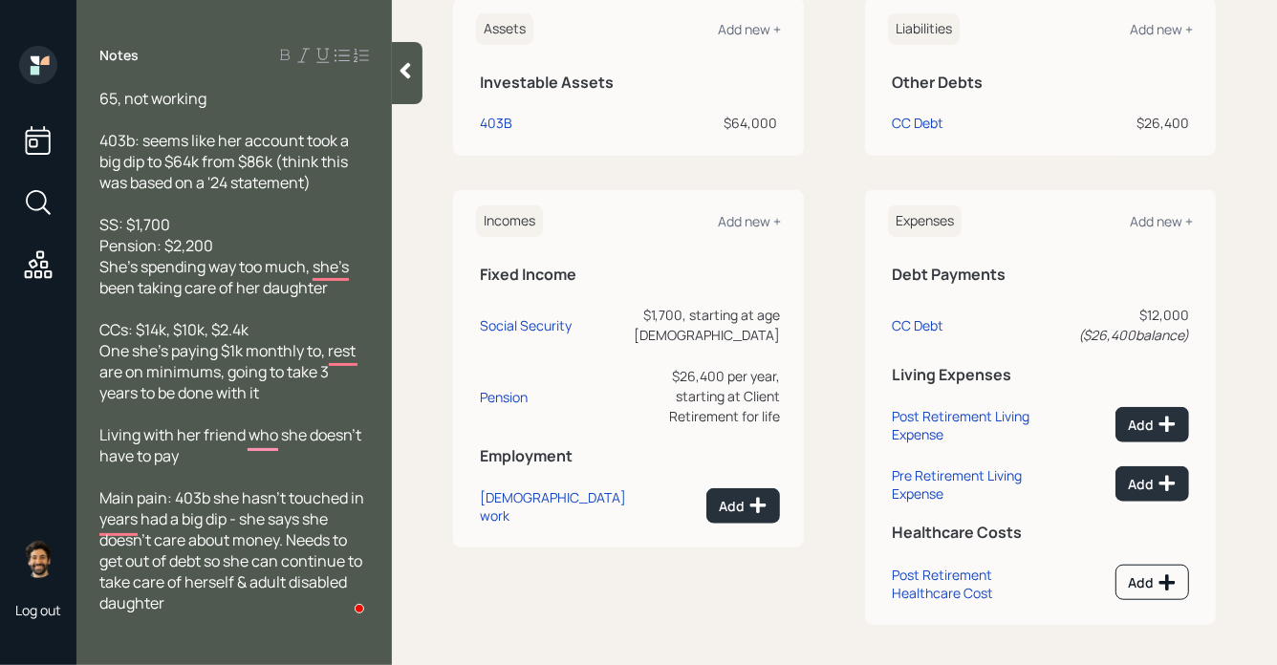
scroll to position [497, 0]
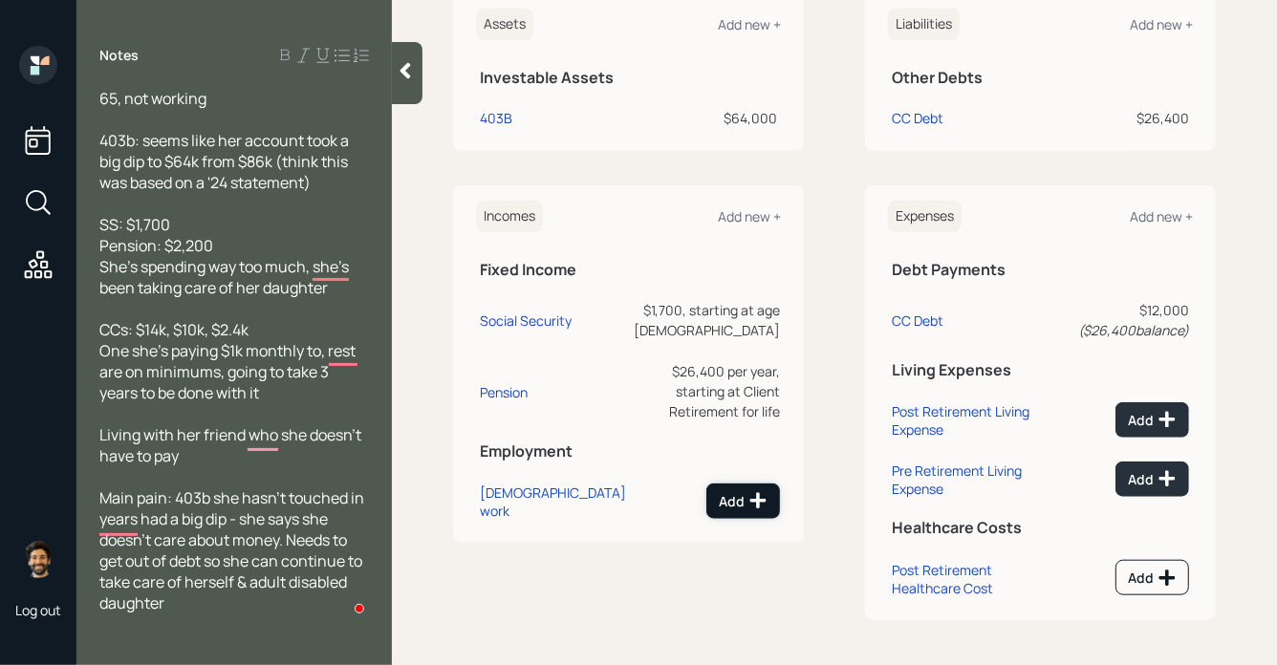
click at [738, 484] on button "Add" at bounding box center [744, 501] width 74 height 35
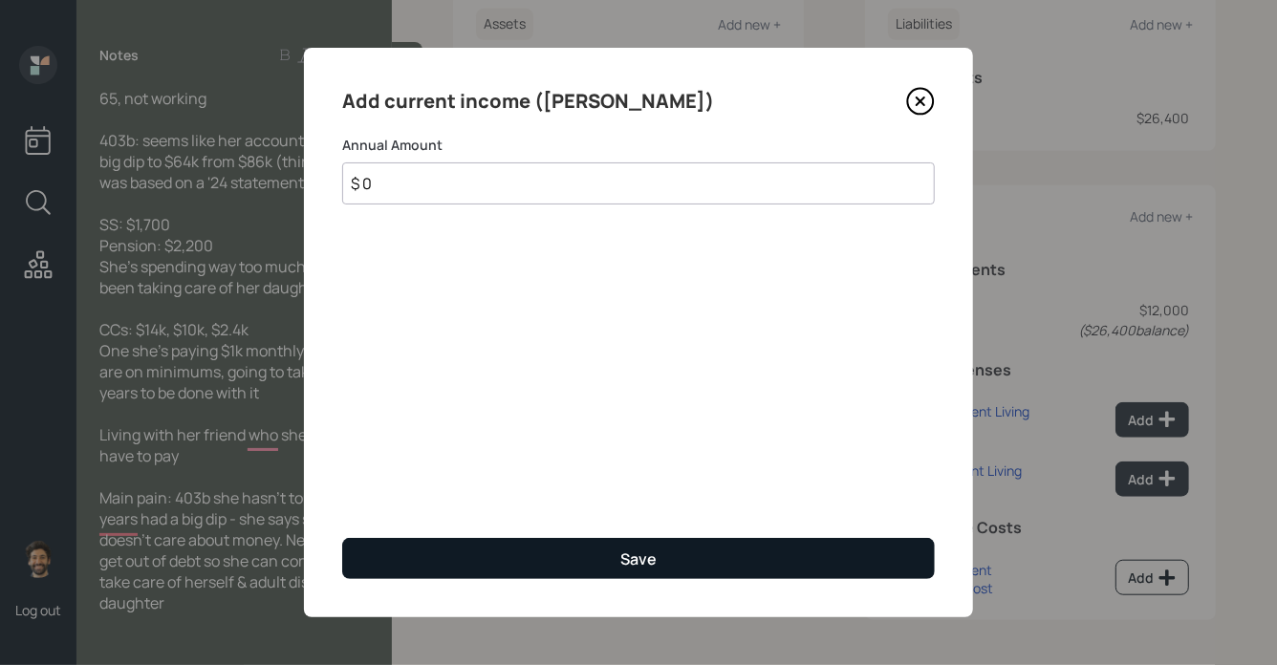
type input "$ 0"
click at [605, 563] on button "Save" at bounding box center [638, 558] width 593 height 41
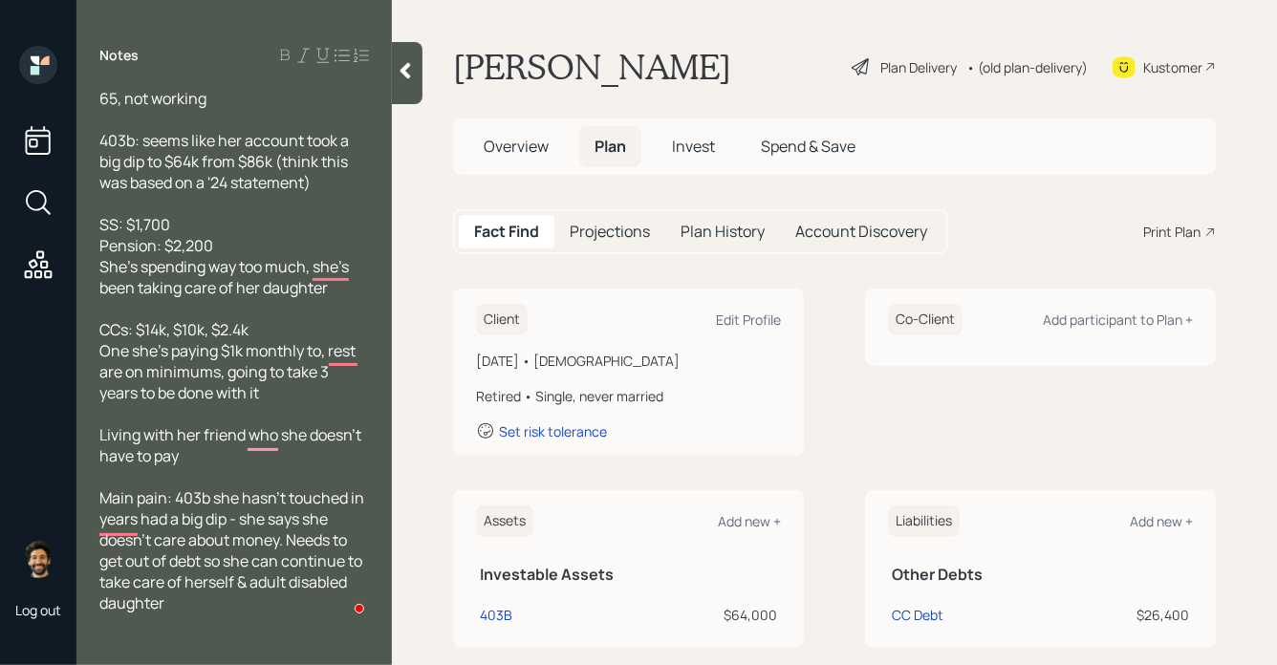
click at [692, 140] on span "Invest" at bounding box center [693, 146] width 43 height 21
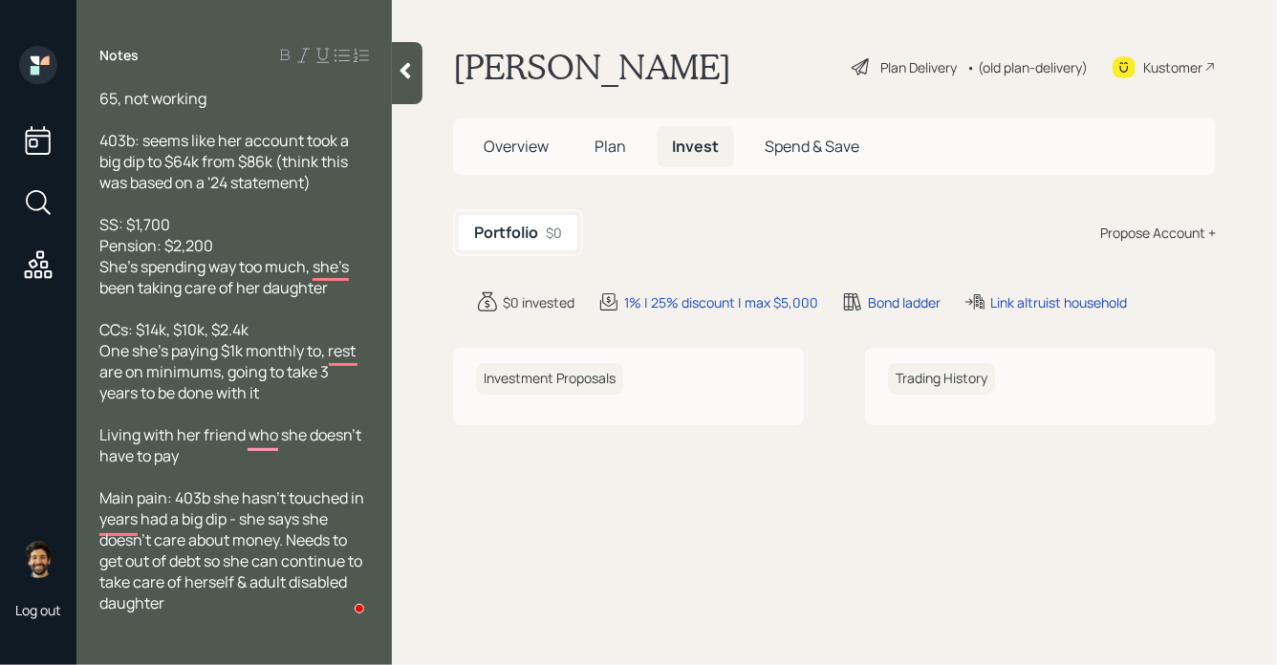
click at [1188, 224] on div "Propose Account +" at bounding box center [1159, 233] width 116 height 20
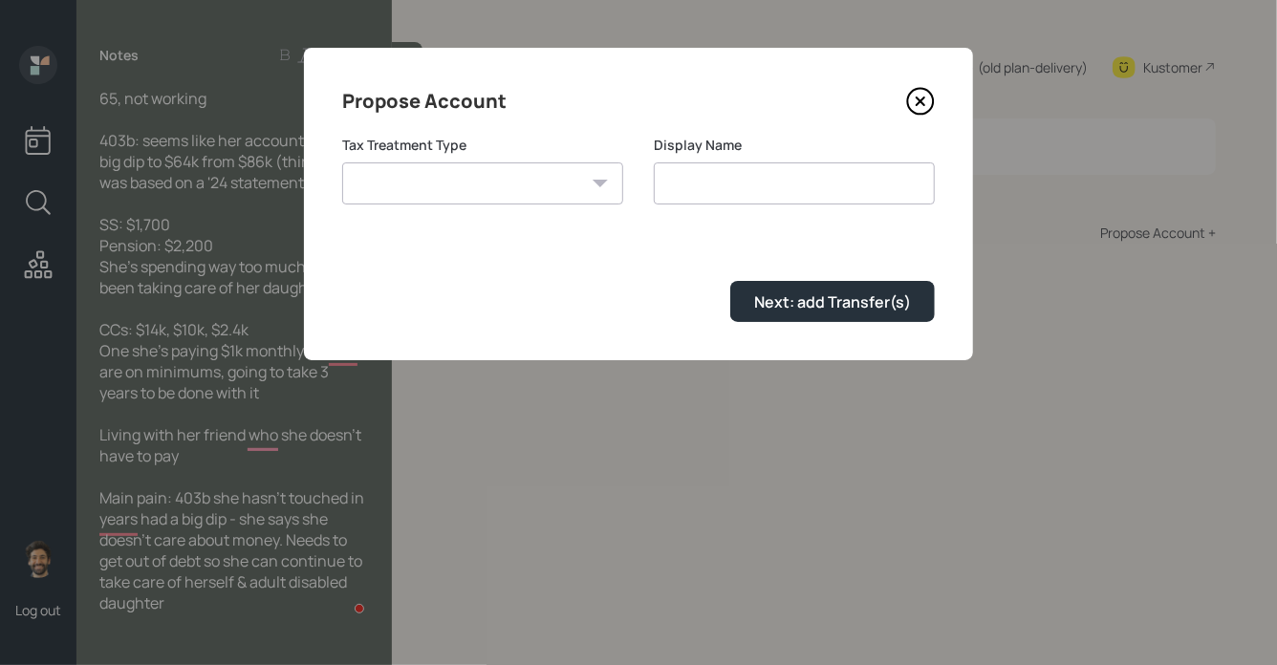
click at [511, 190] on select "[PERSON_NAME] Taxable Traditional" at bounding box center [482, 184] width 281 height 42
select select "traditional"
click at [342, 163] on select "[PERSON_NAME] Taxable Traditional" at bounding box center [482, 184] width 281 height 42
type input "Traditional"
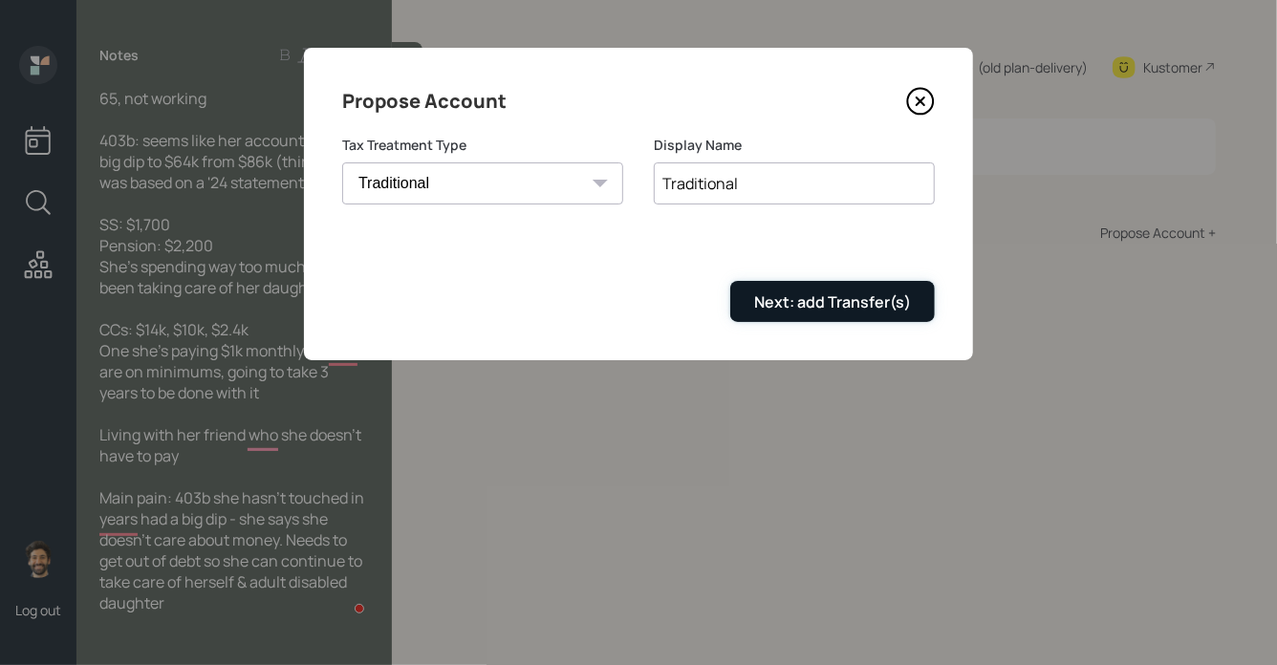
click at [758, 307] on div "Next: add Transfer(s)" at bounding box center [832, 302] width 157 height 21
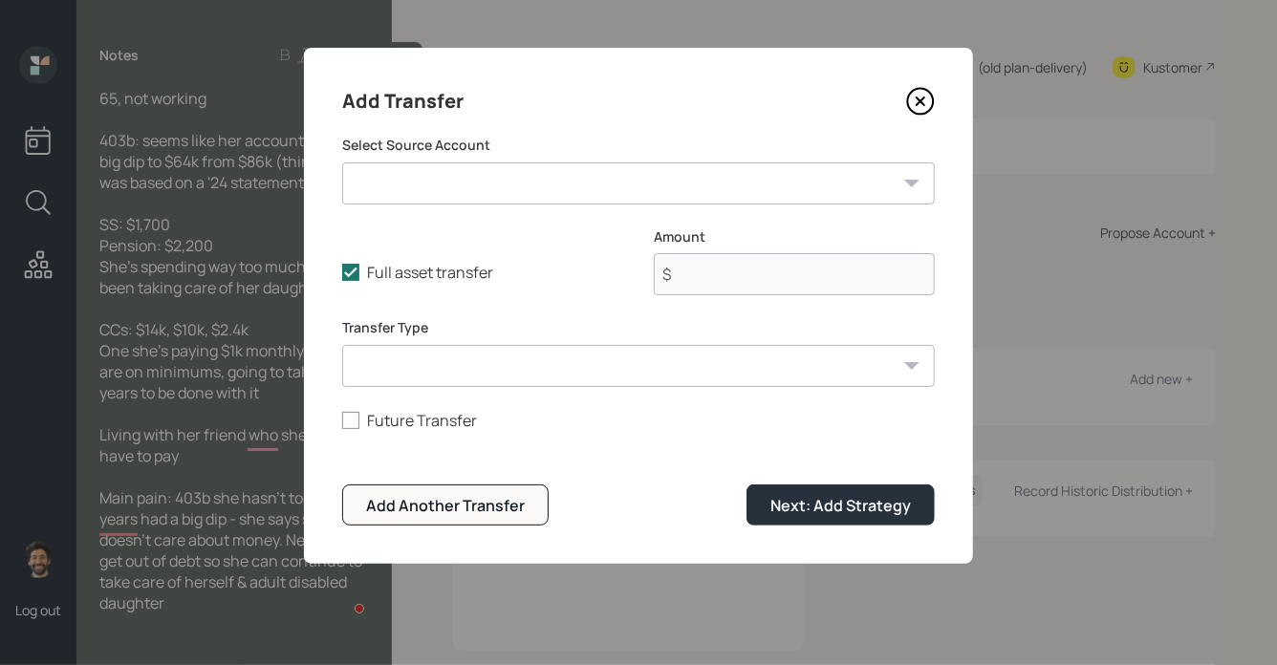
click at [448, 184] on select "403B ($64,000 | 403(b))" at bounding box center [638, 184] width 593 height 42
select select "de146359-ce68-4ccc-8692-1db1298b8fb7"
click at [342, 163] on select "403B ($64,000 | 403(b))" at bounding box center [638, 184] width 593 height 42
type input "$ 64,000"
click at [413, 370] on select "ACAT Transfer Non ACAT Transfer Capitalize Rollover Rollover Deposit" at bounding box center [638, 366] width 593 height 42
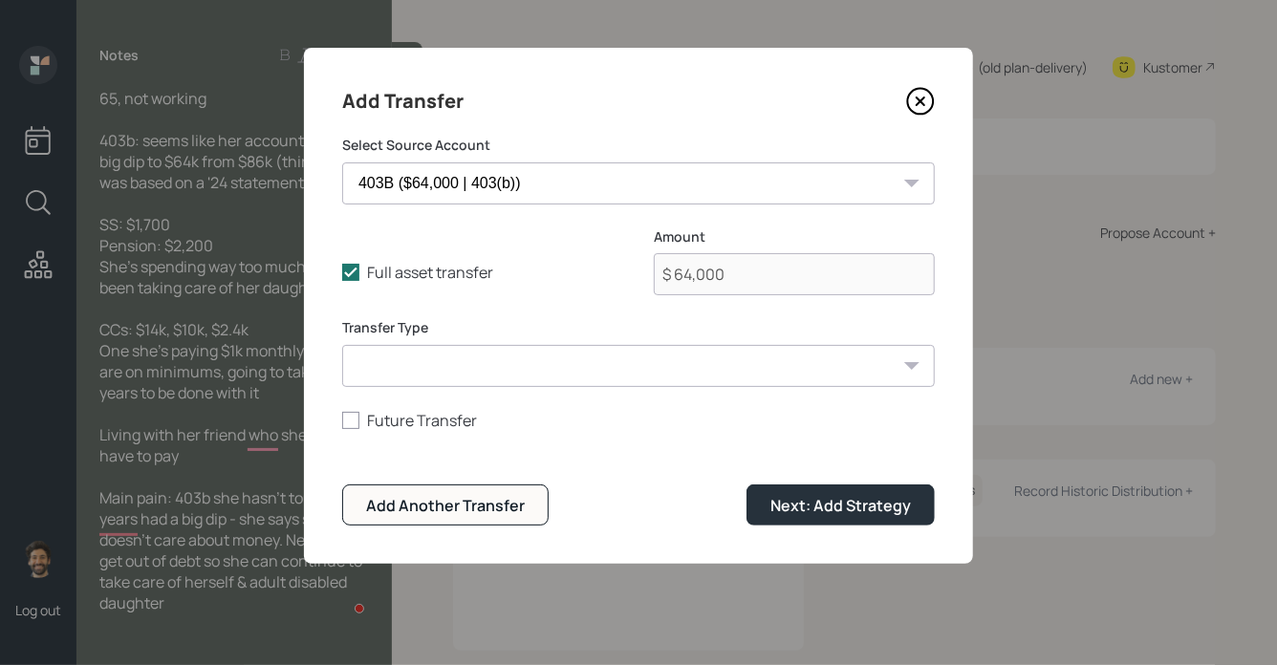
select select "acat_transfer"
click at [342, 345] on select "ACAT Transfer Non ACAT Transfer Capitalize Rollover Rollover Deposit" at bounding box center [638, 366] width 593 height 42
click at [788, 508] on div "Next: Add Strategy" at bounding box center [841, 505] width 141 height 21
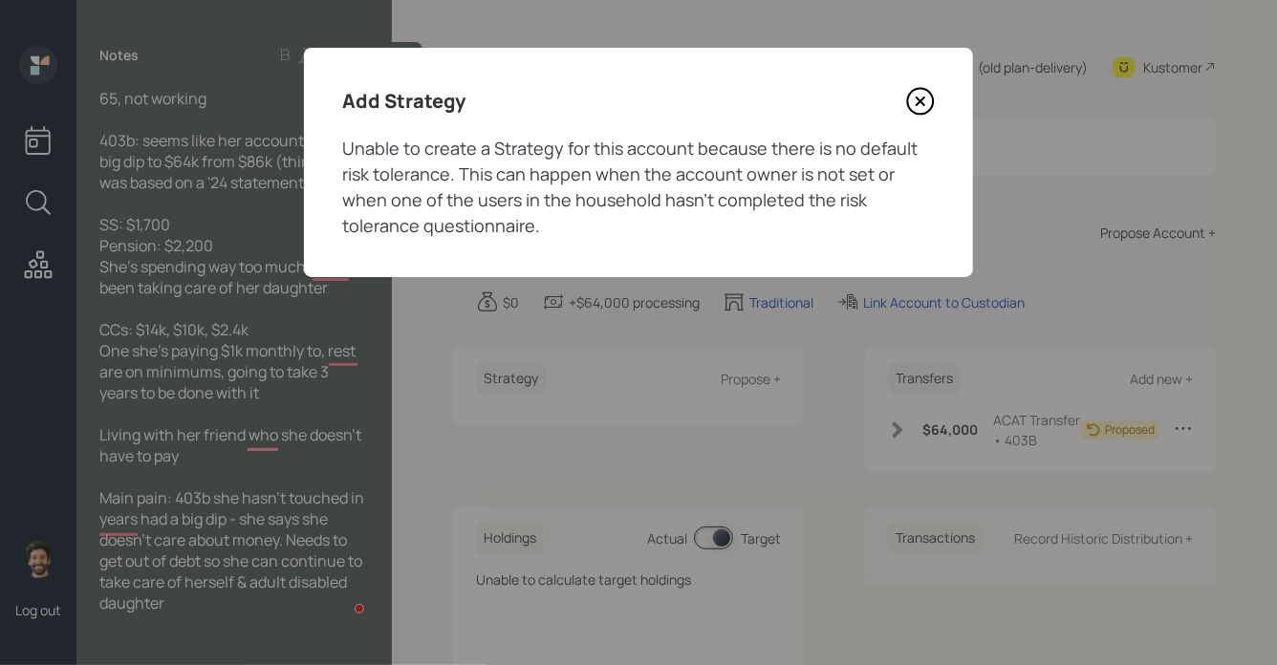
click at [924, 101] on icon at bounding box center [920, 101] width 29 height 29
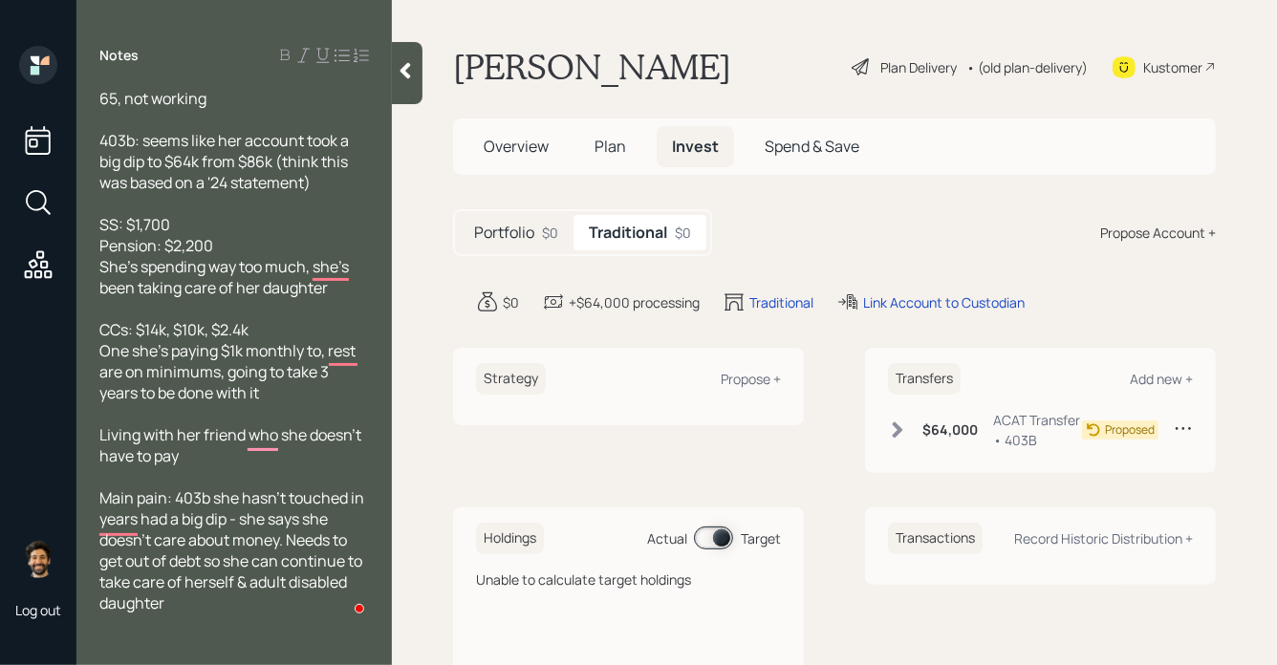
click at [407, 66] on icon at bounding box center [406, 71] width 11 height 16
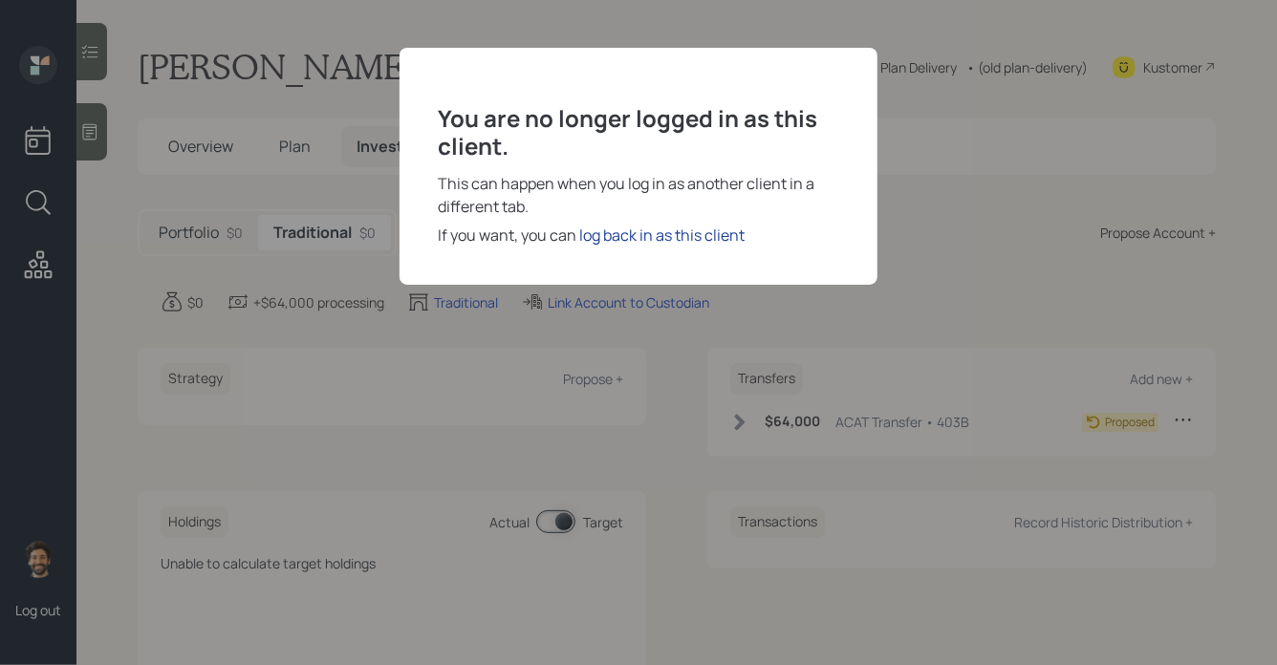
click at [655, 229] on div "log back in as this client" at bounding box center [661, 235] width 165 height 23
